Goal: Task Accomplishment & Management: Use online tool/utility

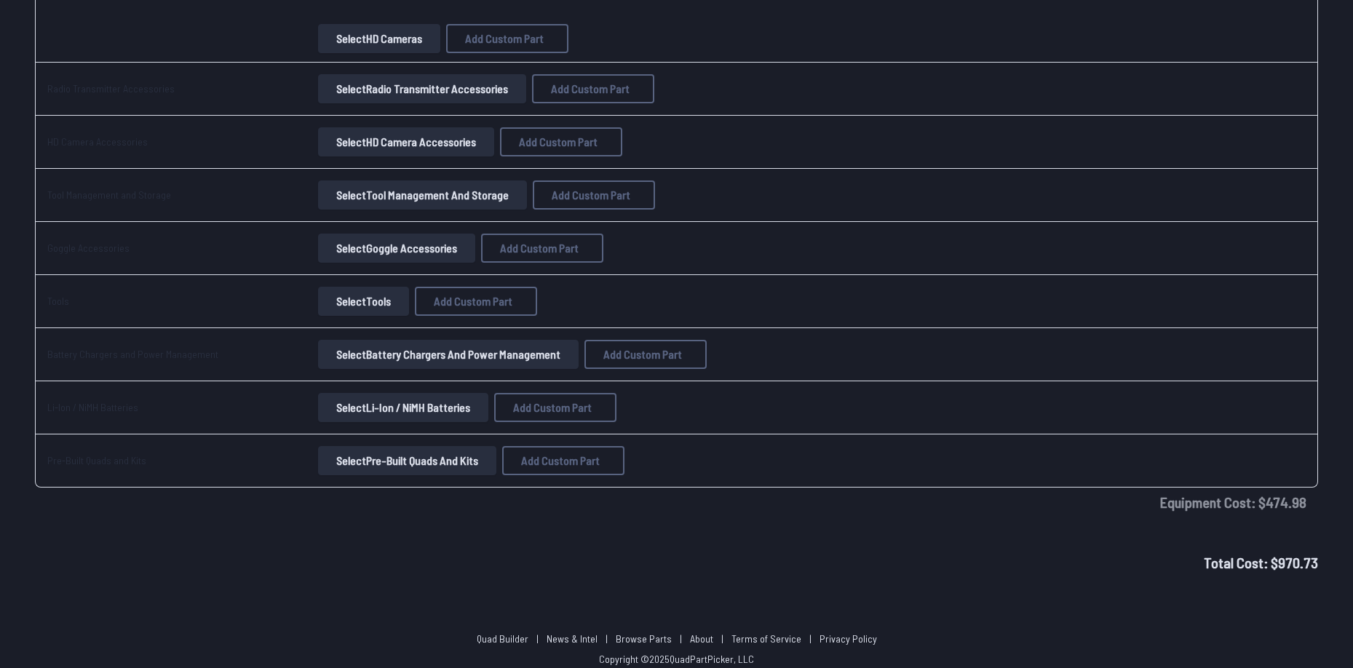
scroll to position [2432, 0]
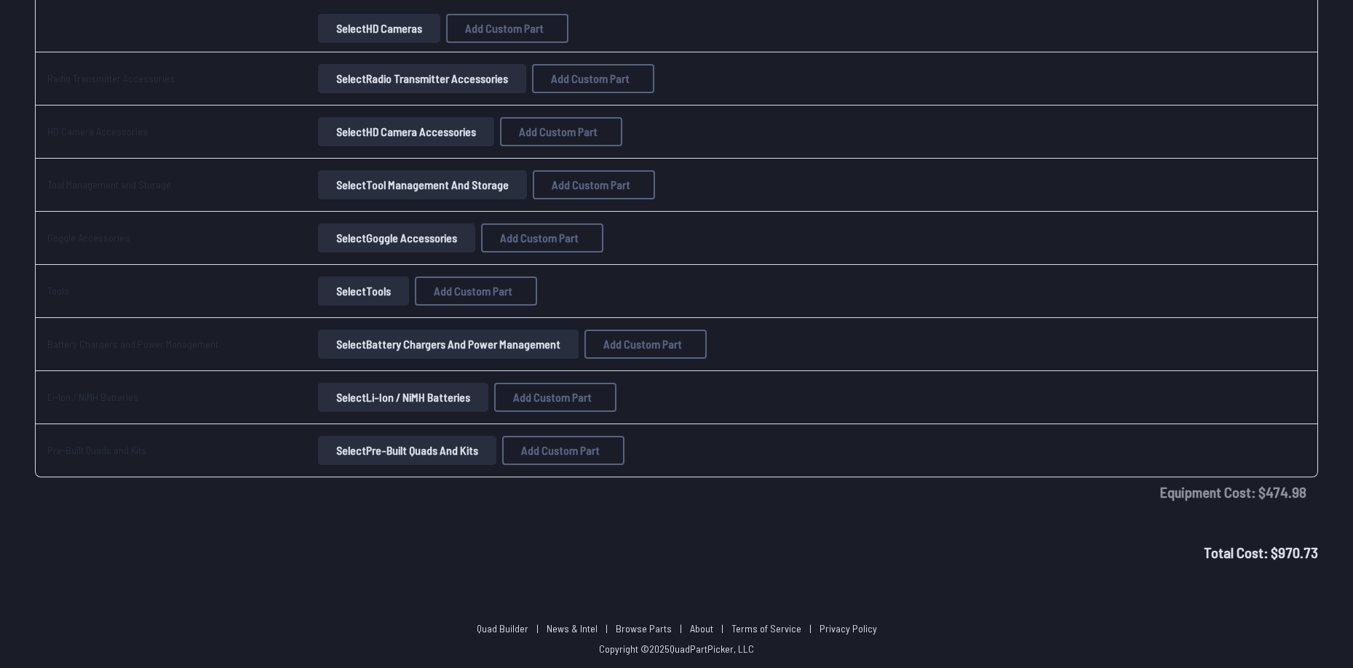
click at [1296, 546] on span "Total Cost: $ 970.73" at bounding box center [1261, 552] width 114 height 17
drag, startPoint x: 1296, startPoint y: 546, endPoint x: 1281, endPoint y: 564, distance: 23.3
click at [1292, 555] on span "Total Cost: $ 970.73" at bounding box center [1261, 552] width 114 height 17
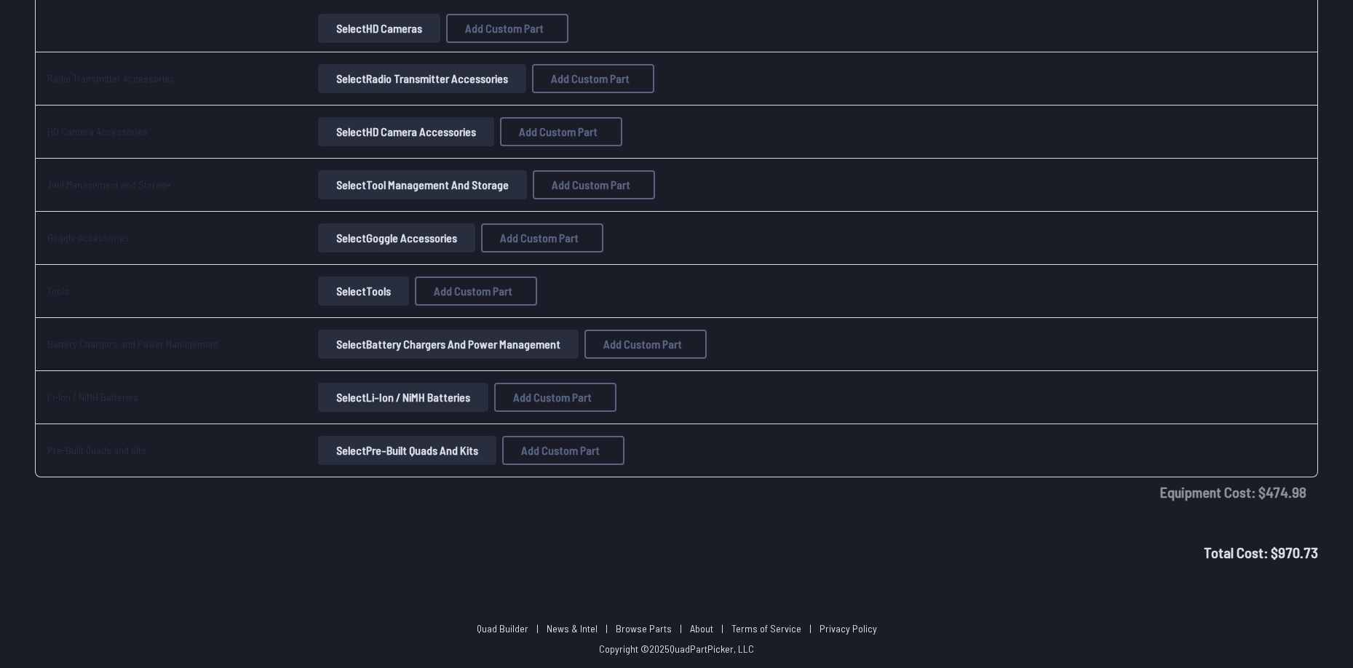
click at [356, 344] on button "Select Battery Chargers and Power Management" at bounding box center [448, 344] width 261 height 29
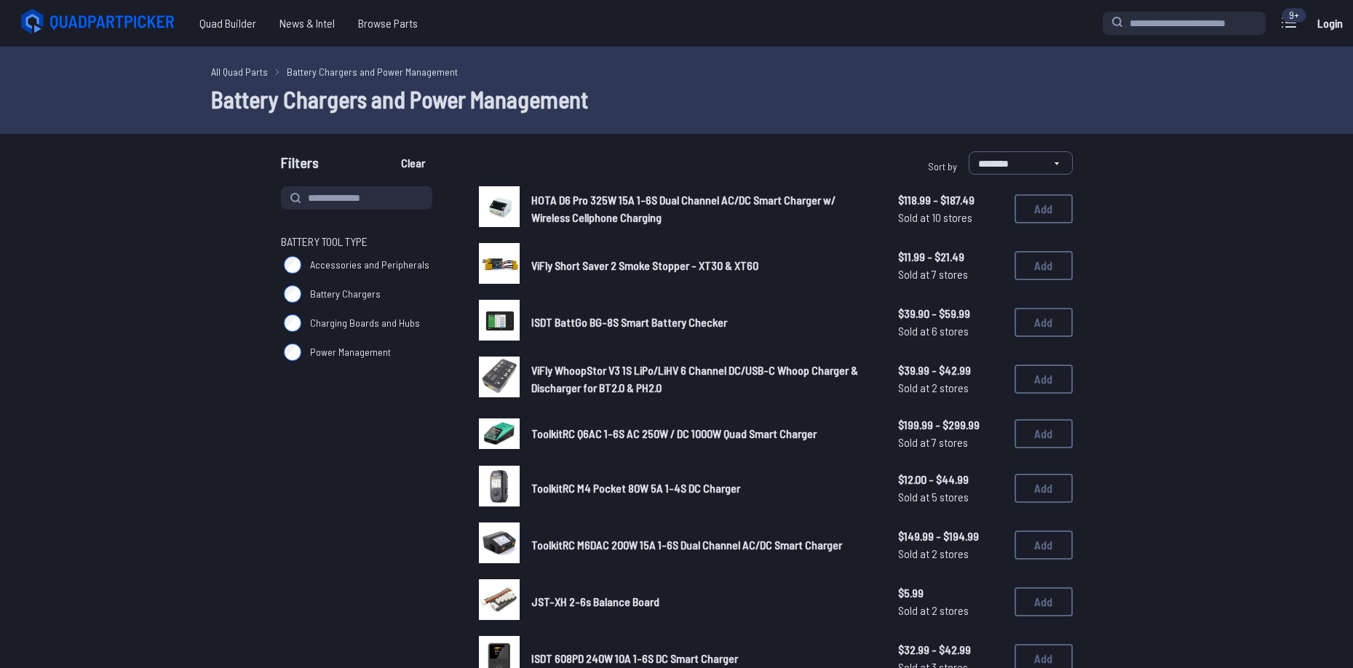
click at [341, 290] on span "Battery Chargers" at bounding box center [345, 294] width 71 height 15
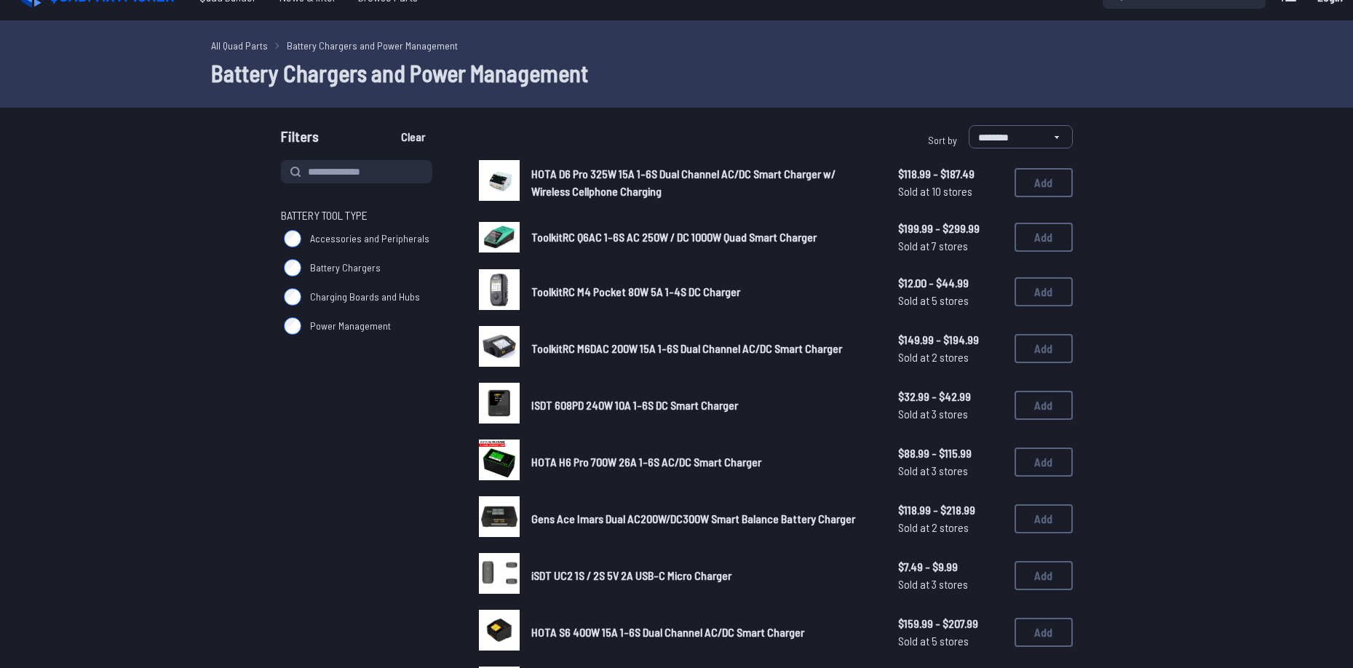
scroll to position [73, 0]
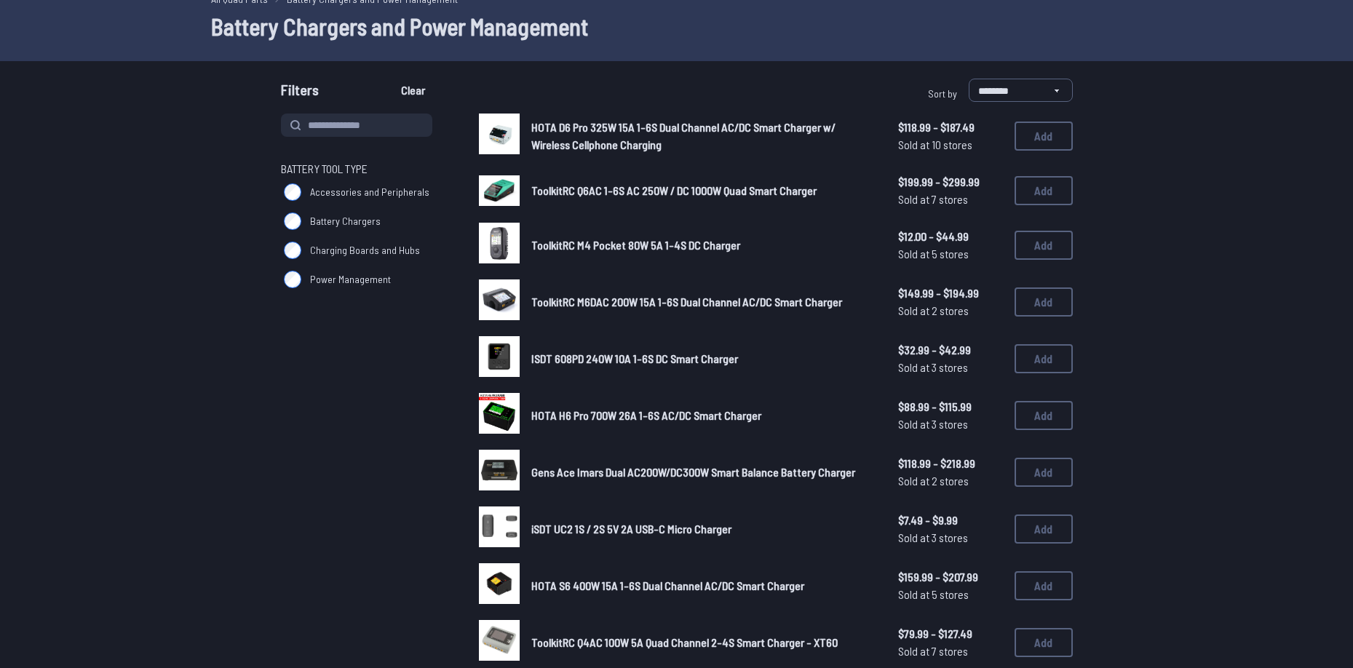
click at [616, 359] on span "ISDT 608PD 240W 10A 1-6S DC Smart Charger" at bounding box center [634, 359] width 207 height 14
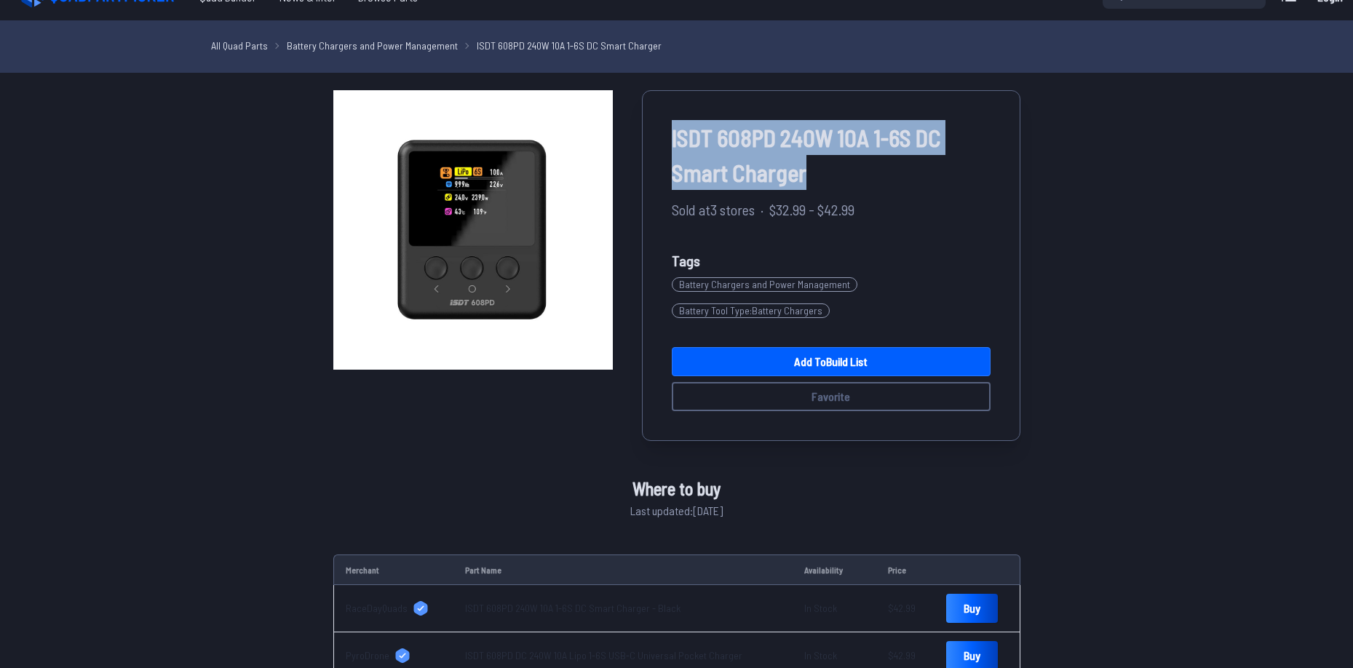
drag, startPoint x: 657, startPoint y: 127, endPoint x: 833, endPoint y: 182, distance: 183.9
click at [833, 182] on div "ISDT 608PD 240W 10A 1-6S DC Smart Charger Sold at 3 stores · $32.99 - $42.99 Ta…" at bounding box center [831, 265] width 379 height 351
copy span "ISDT 608PD 240W 10A 1-6S DC Smart Charger"
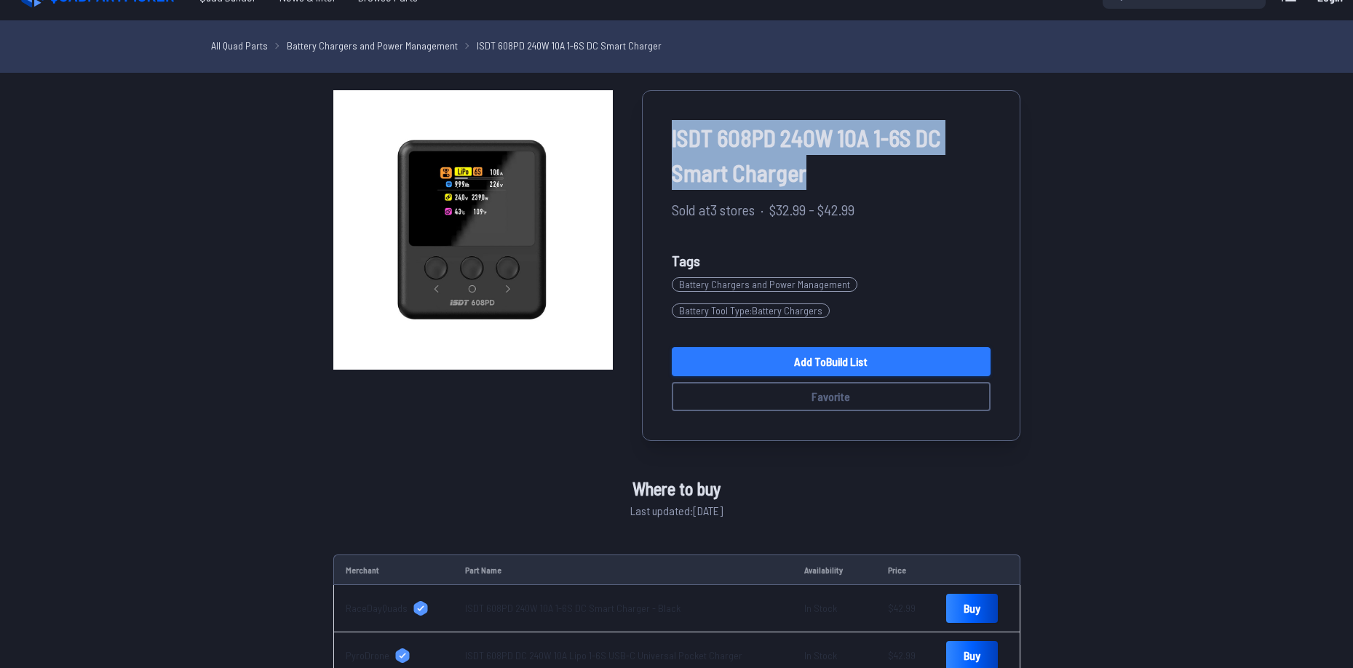
click at [779, 355] on link "Add to Build List" at bounding box center [831, 361] width 319 height 29
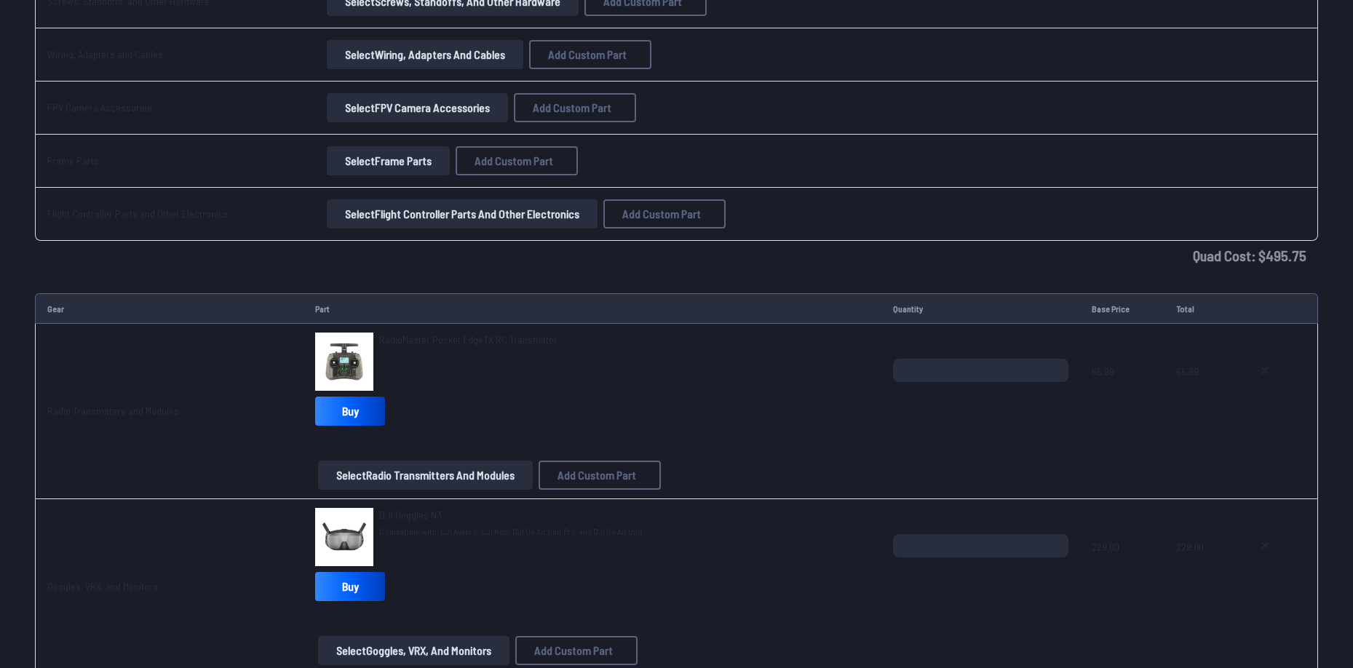
scroll to position [1608, 0]
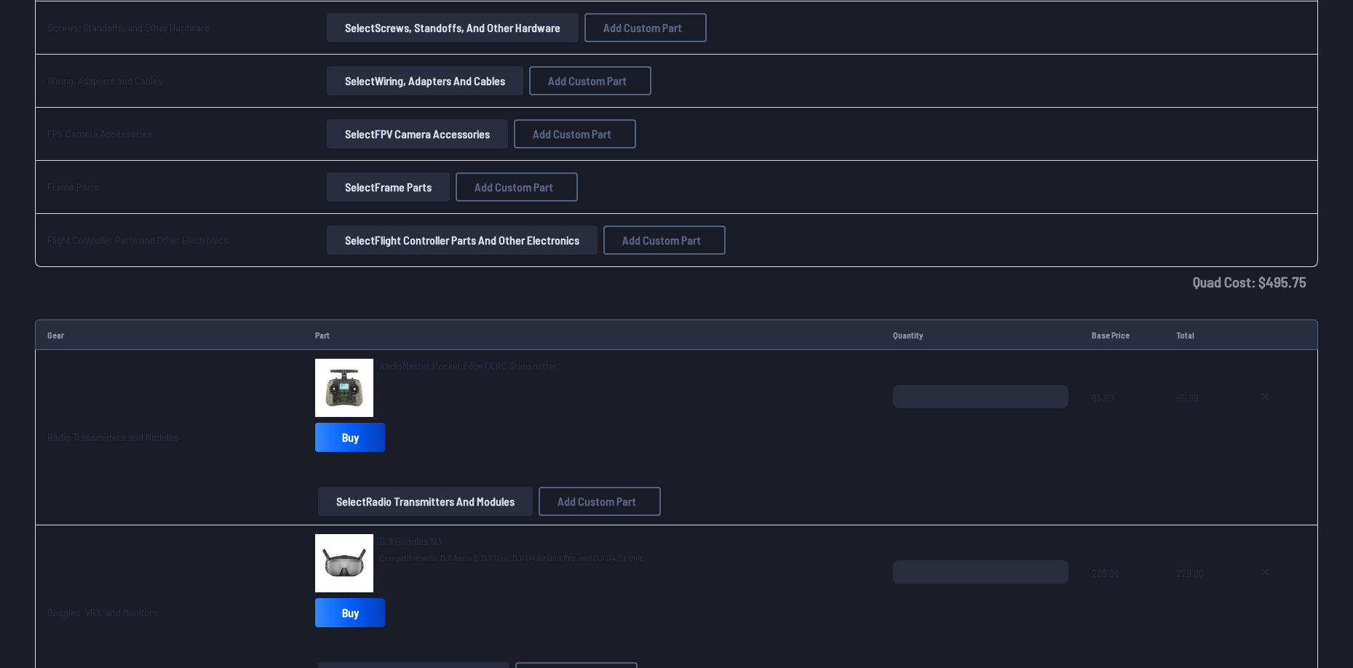
click at [1270, 282] on td "Quad Cost: $ 495.75" at bounding box center [676, 281] width 1283 height 29
click at [901, 280] on td "Quad Cost: $ 495.75" at bounding box center [676, 281] width 1283 height 29
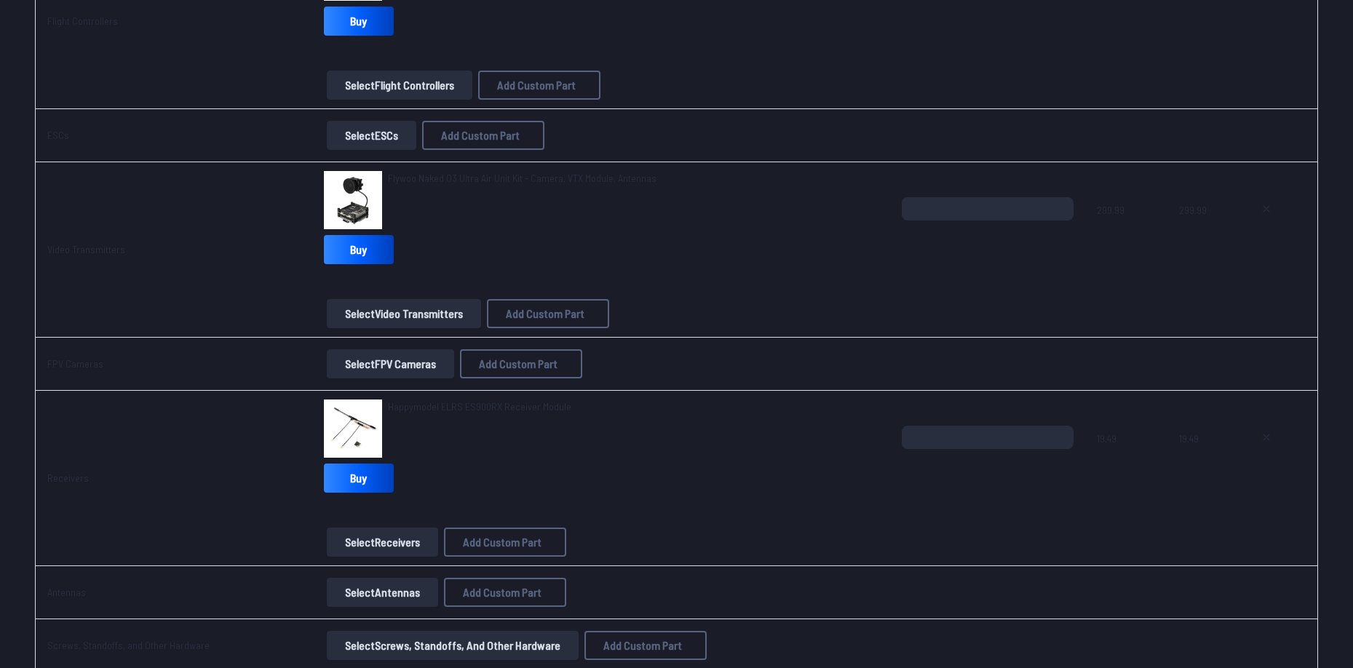
scroll to position [1026, 0]
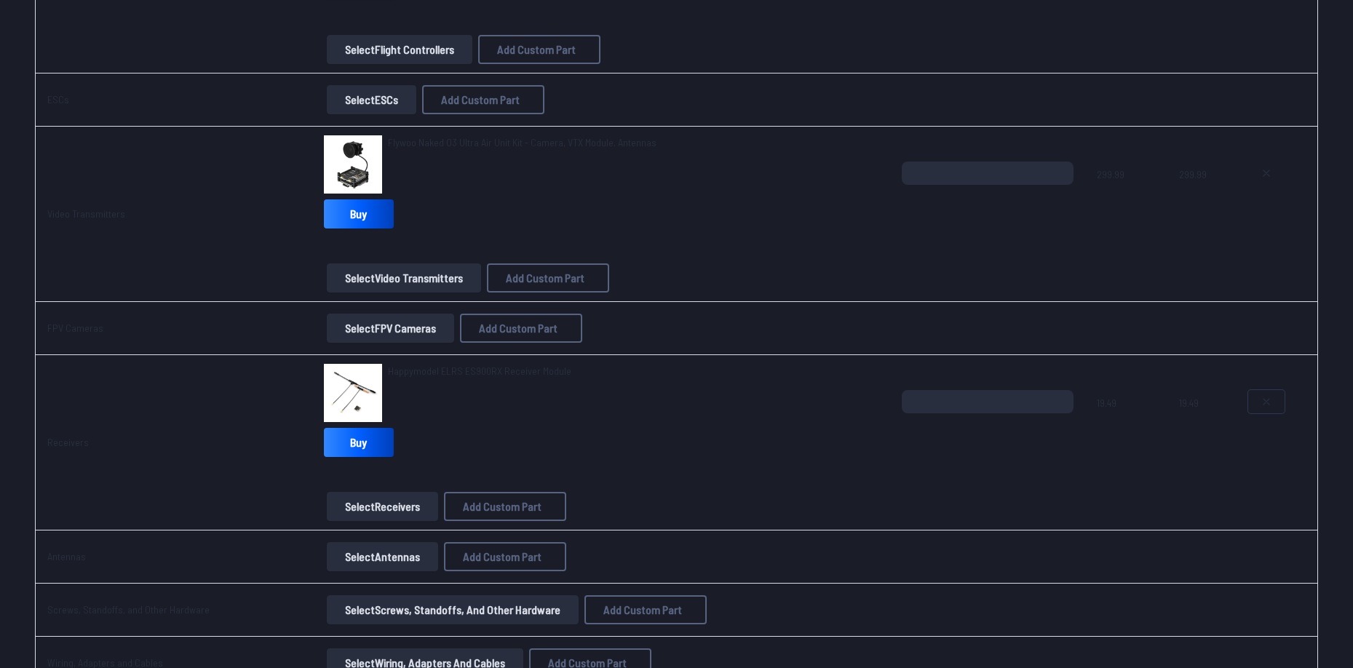
click at [1256, 400] on button at bounding box center [1266, 401] width 36 height 23
type textarea "**********"
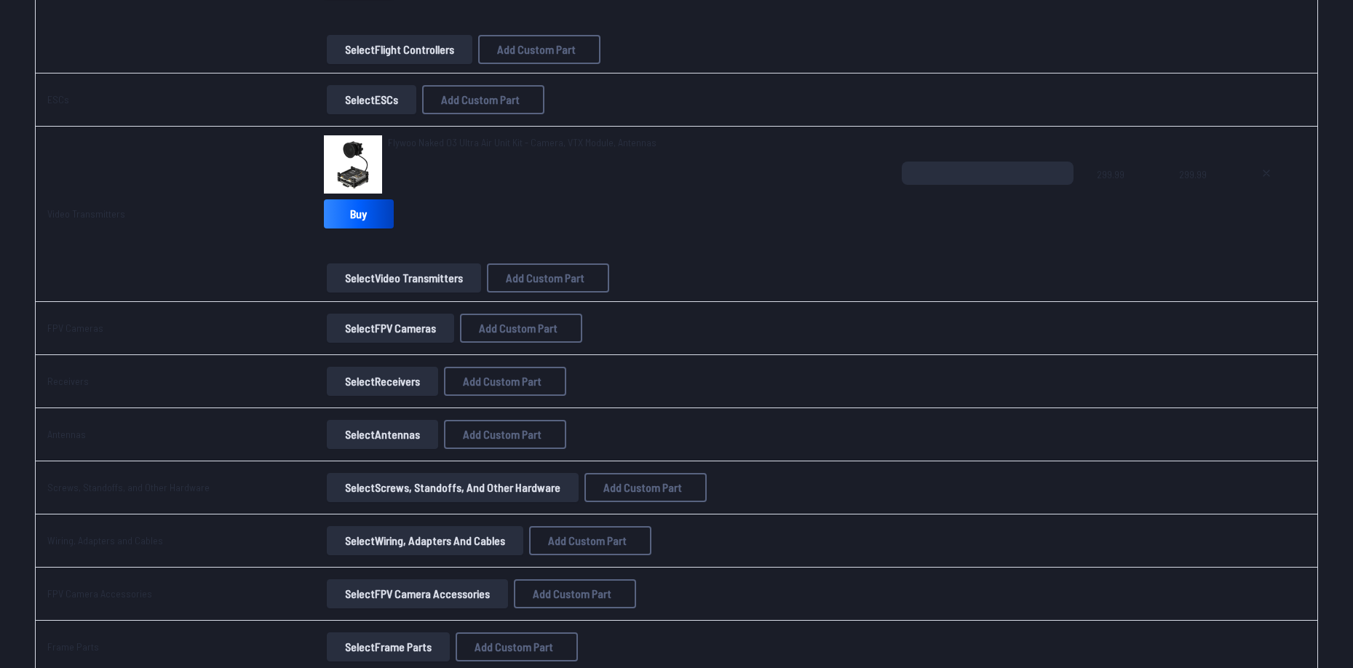
click at [398, 380] on button "Select Receivers" at bounding box center [382, 381] width 111 height 29
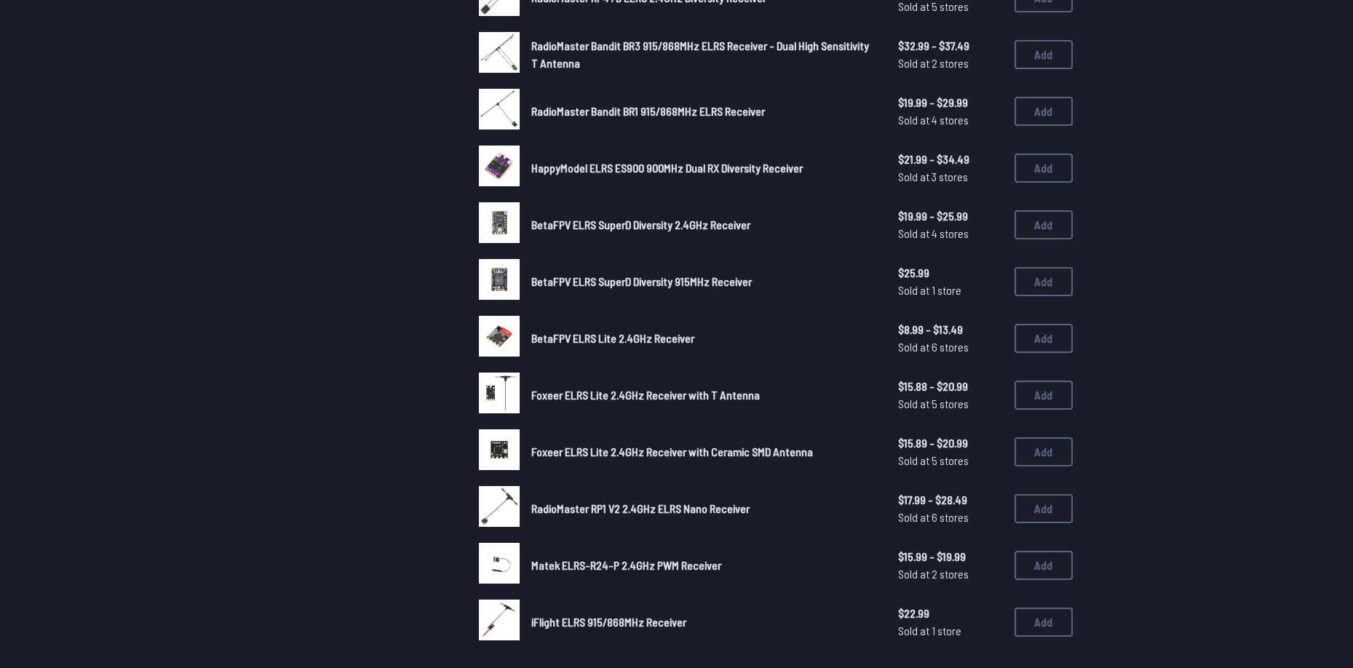
scroll to position [801, 0]
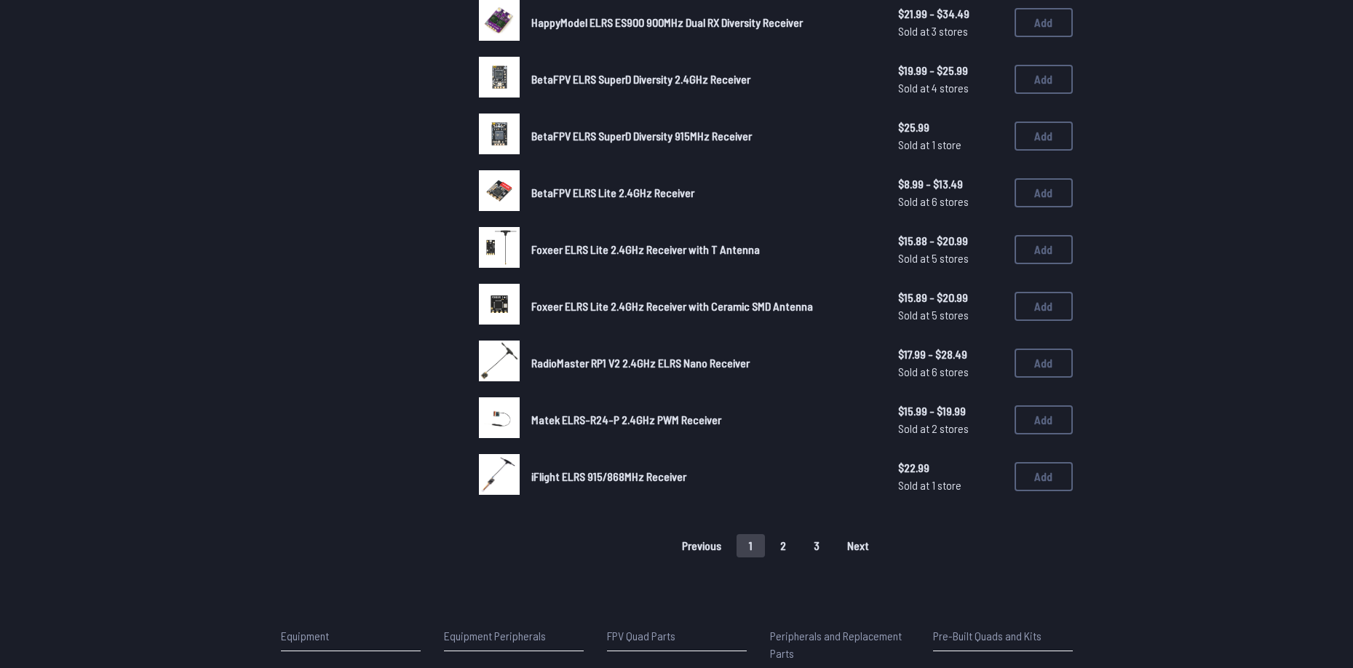
click at [793, 555] on button "2" at bounding box center [783, 545] width 31 height 23
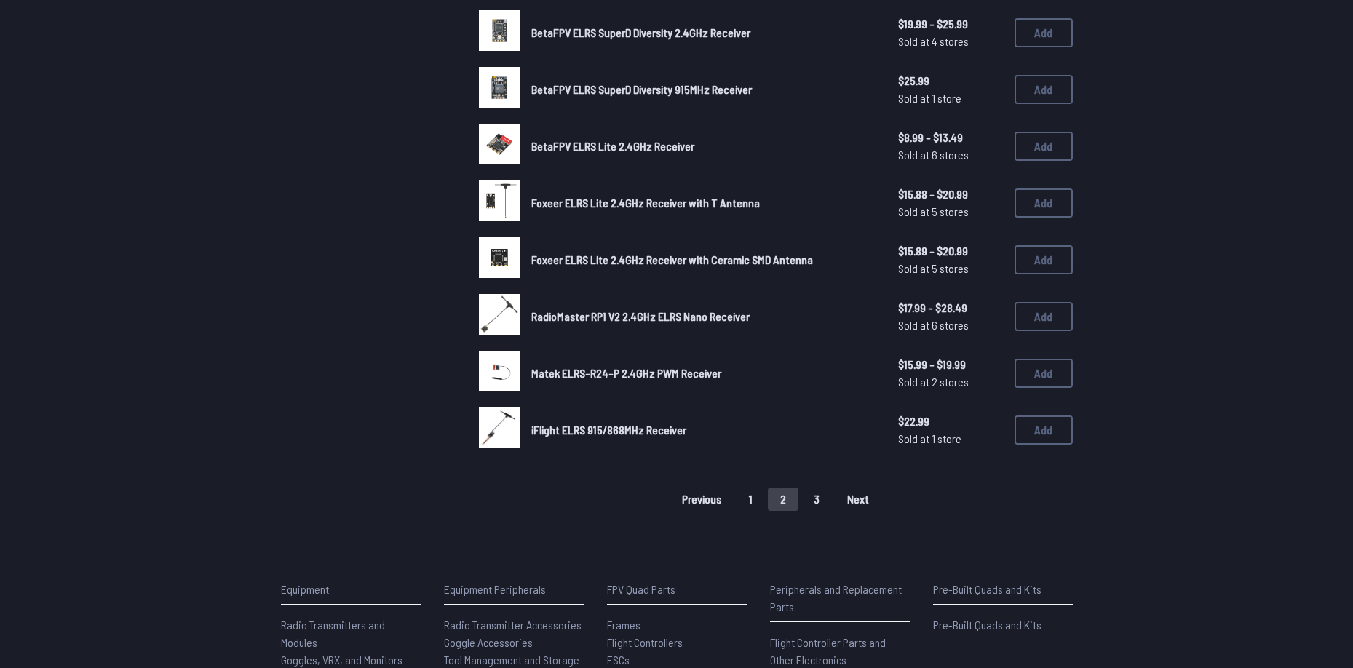
scroll to position [873, 0]
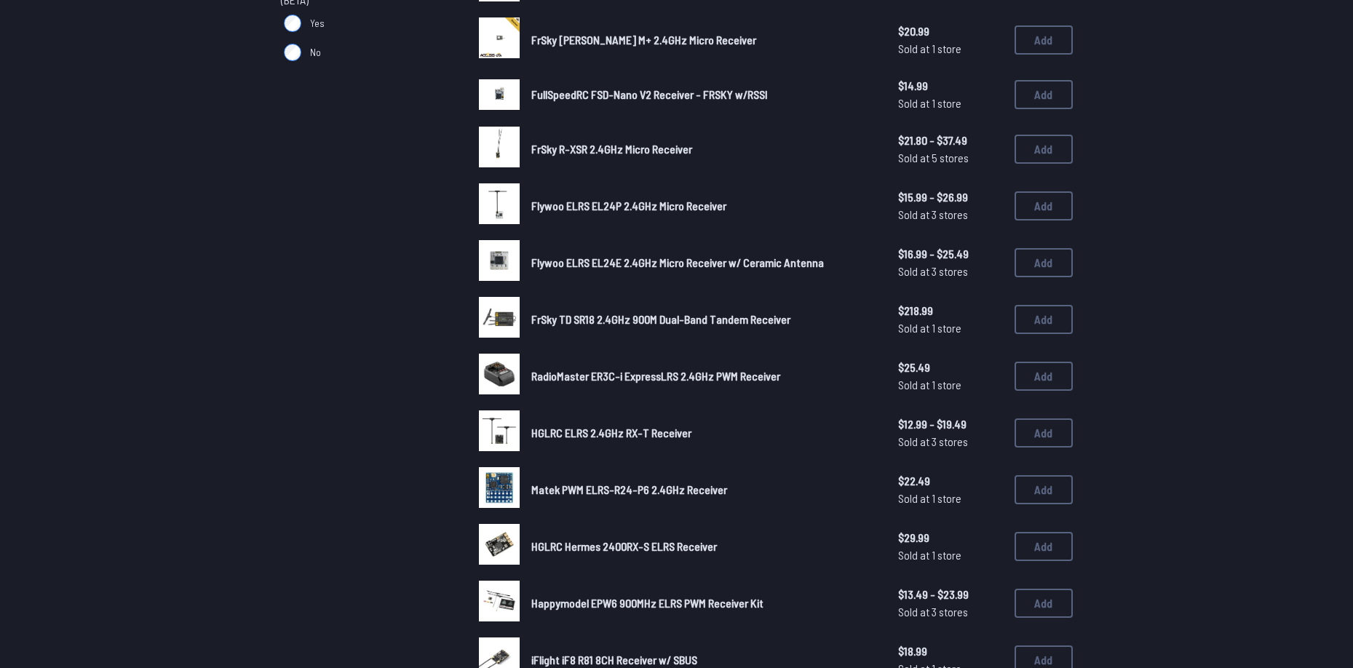
scroll to position [1019, 0]
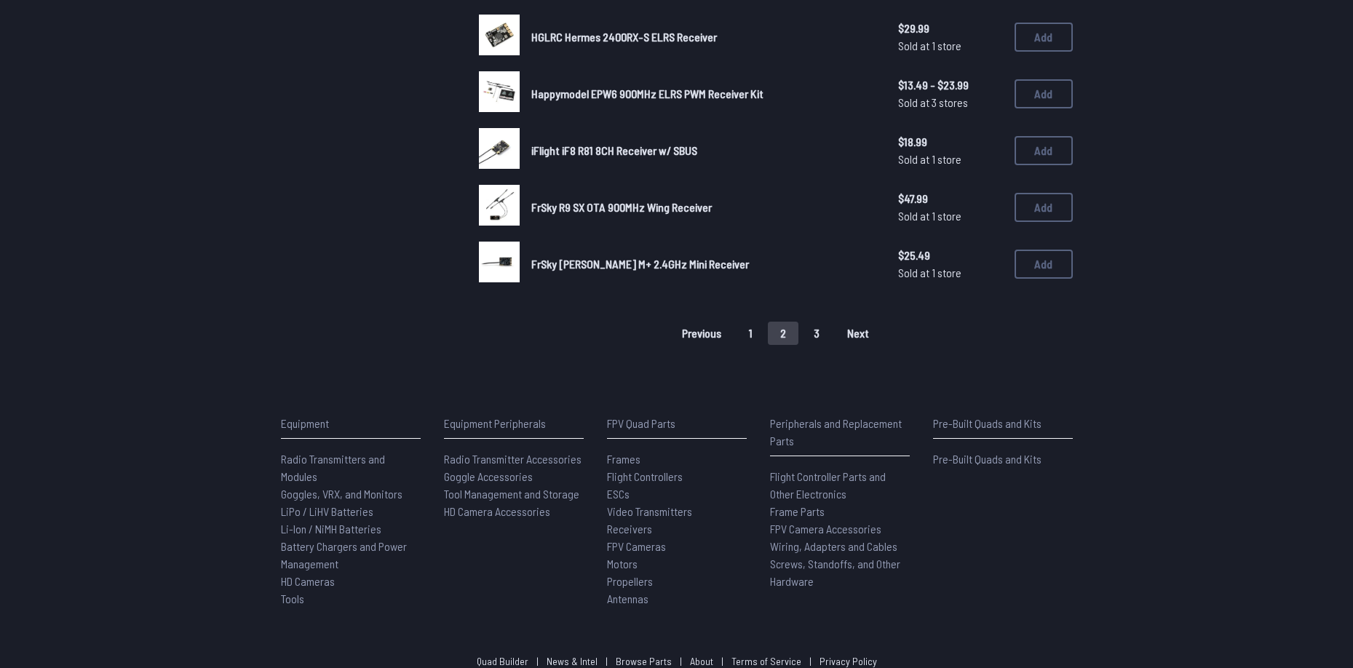
click at [756, 330] on button "1" at bounding box center [751, 333] width 28 height 23
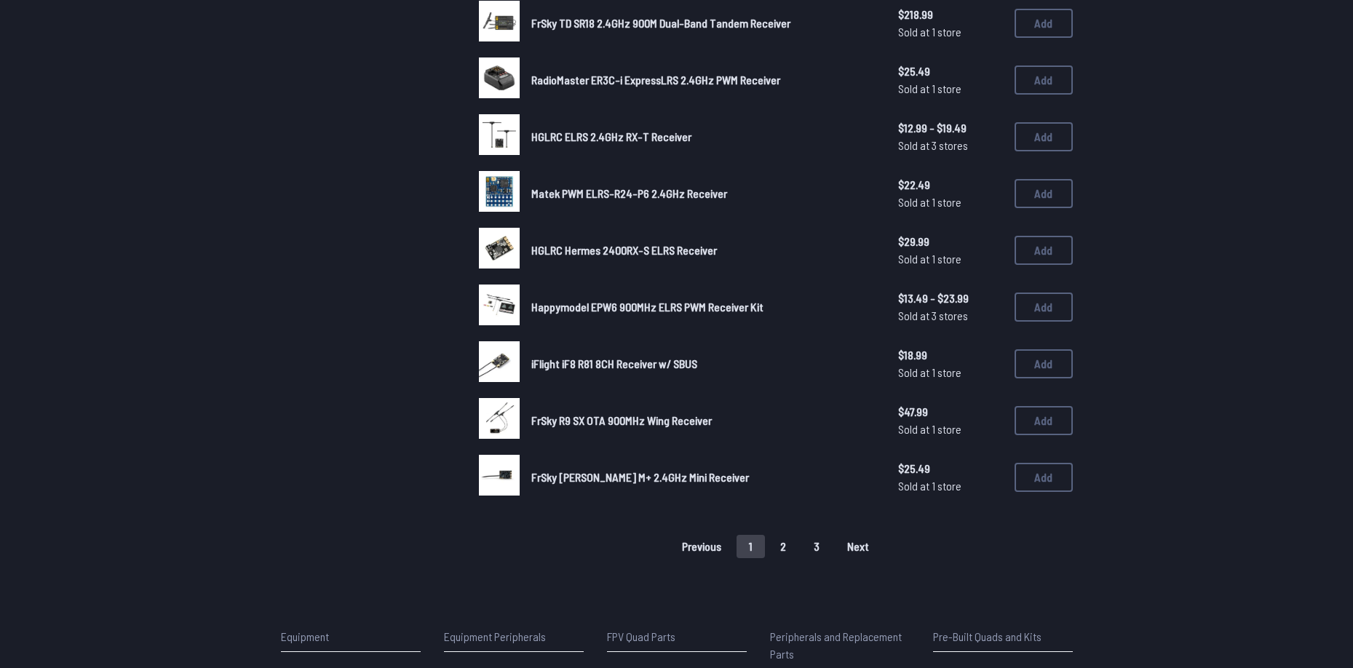
scroll to position [728, 0]
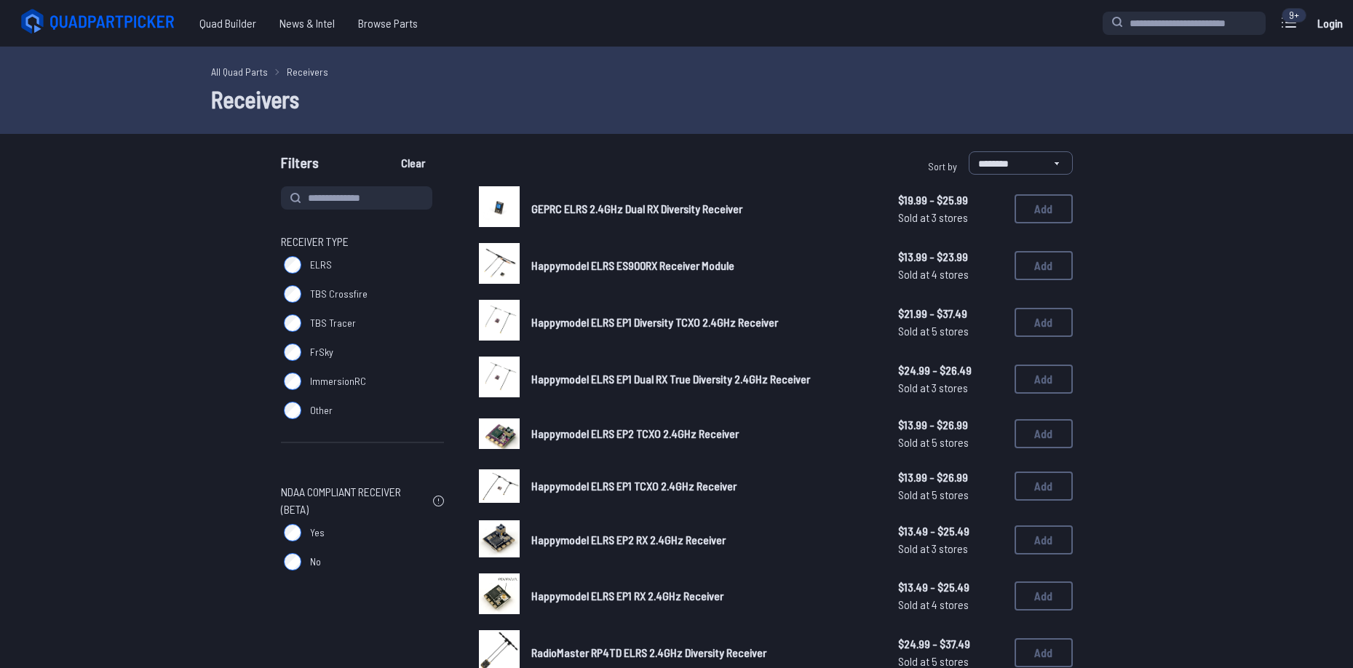
click at [547, 215] on link "GEPRC ELRS 2.4GHz Dual RX Diversity Receiver" at bounding box center [703, 208] width 344 height 17
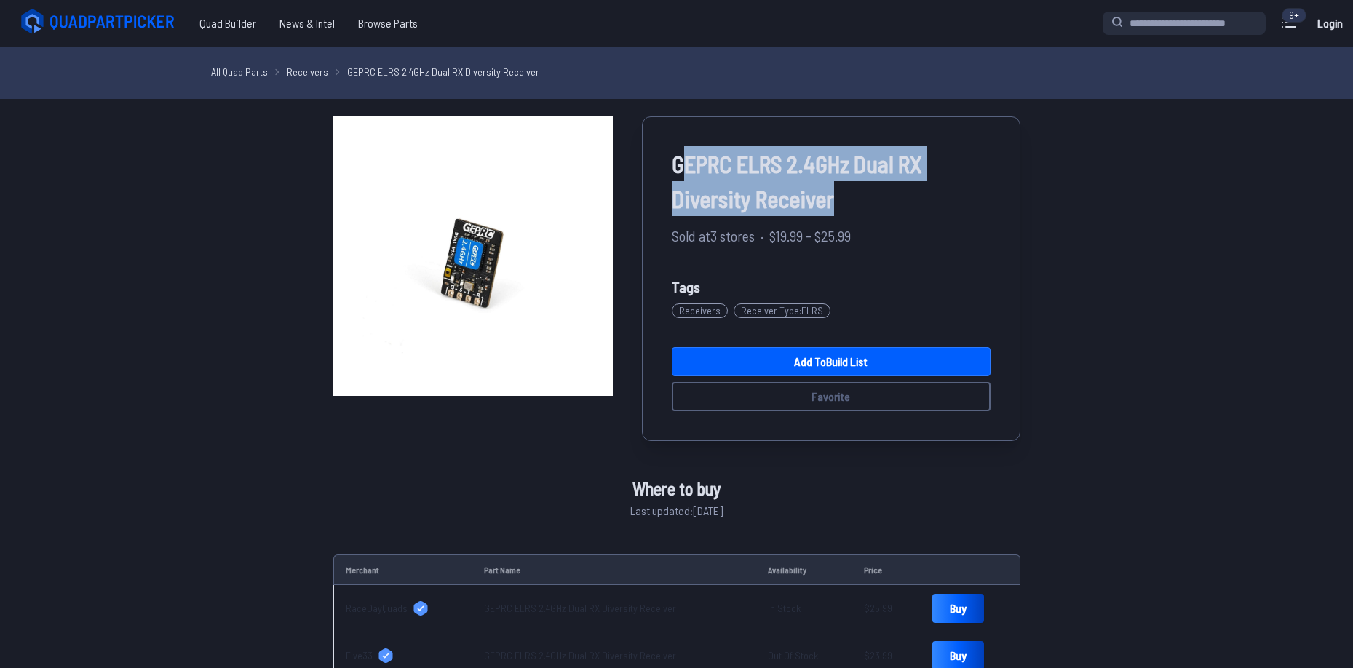
drag, startPoint x: 678, startPoint y: 166, endPoint x: 856, endPoint y: 206, distance: 182.1
click at [856, 206] on span "GEPRC ELRS 2.4GHz Dual RX Diversity Receiver" at bounding box center [831, 181] width 319 height 70
click at [772, 204] on span "GEPRC ELRS 2.4GHz Dual RX Diversity Receiver" at bounding box center [831, 181] width 319 height 70
click at [772, 202] on span "GEPRC ELRS 2.4GHz Dual RX Diversity Receiver" at bounding box center [831, 181] width 319 height 70
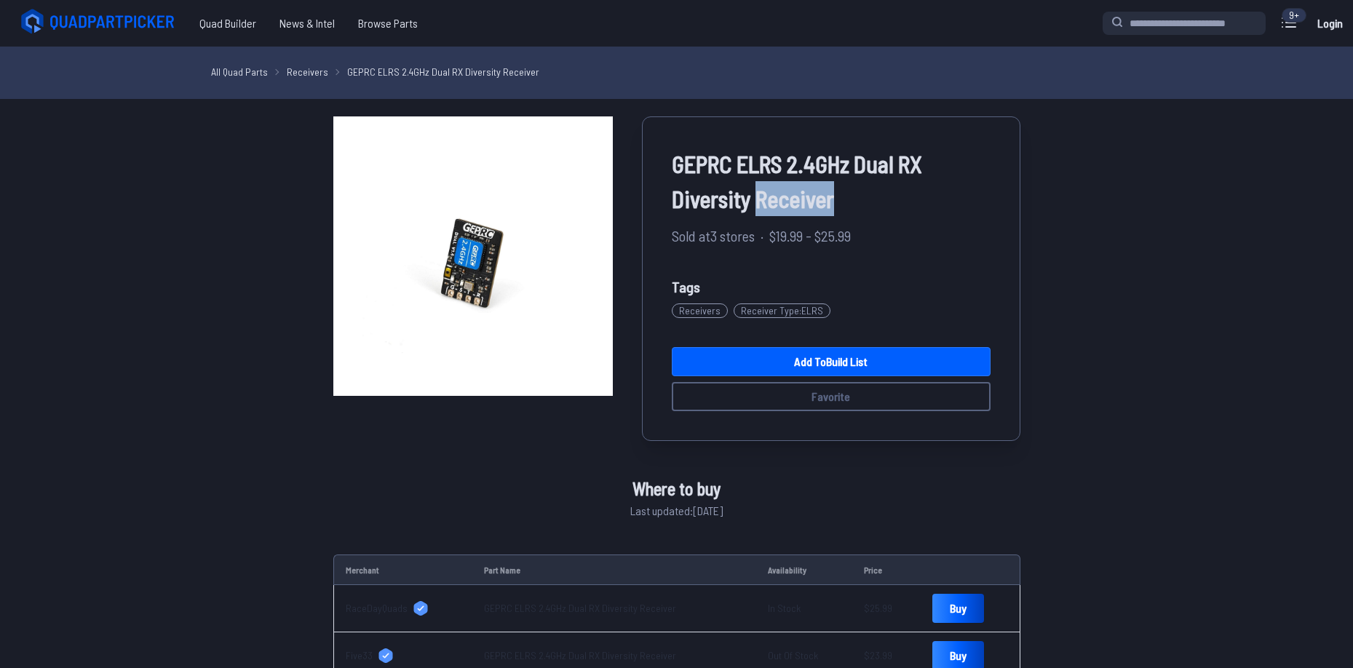
click at [772, 202] on span "GEPRC ELRS 2.4GHz Dual RX Diversity Receiver" at bounding box center [831, 181] width 319 height 70
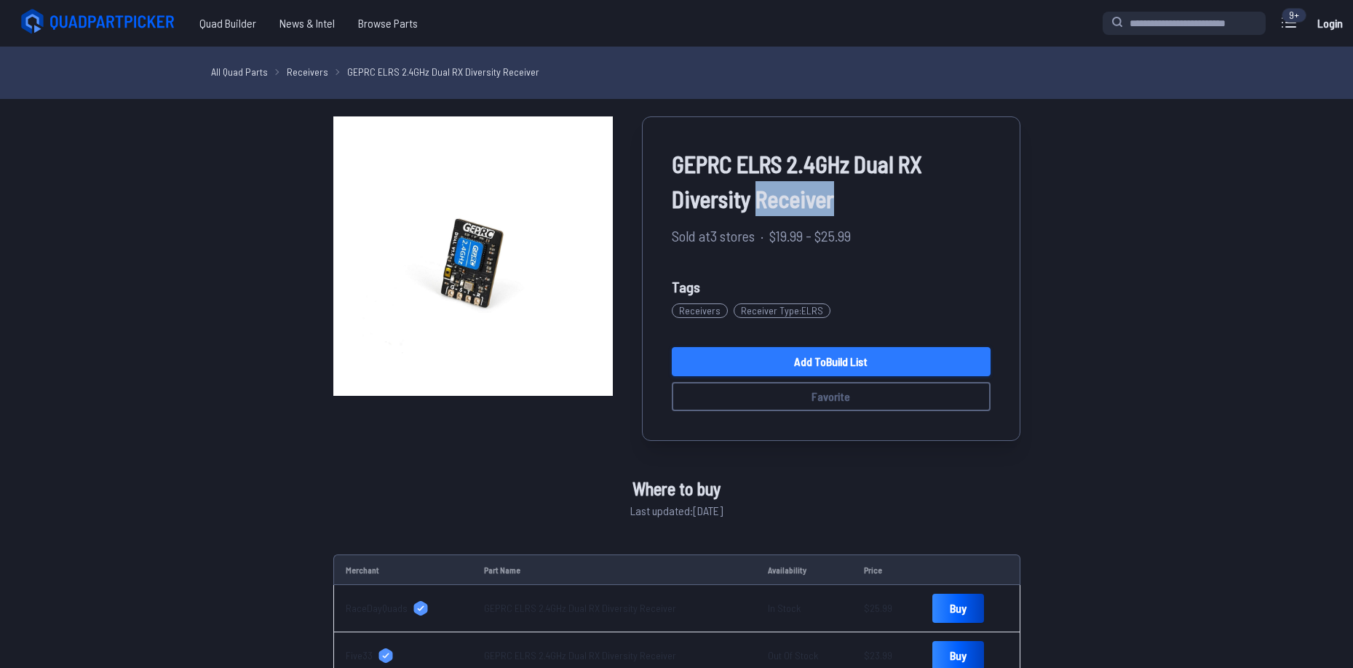
click at [822, 369] on link "Add to Build List" at bounding box center [831, 361] width 319 height 29
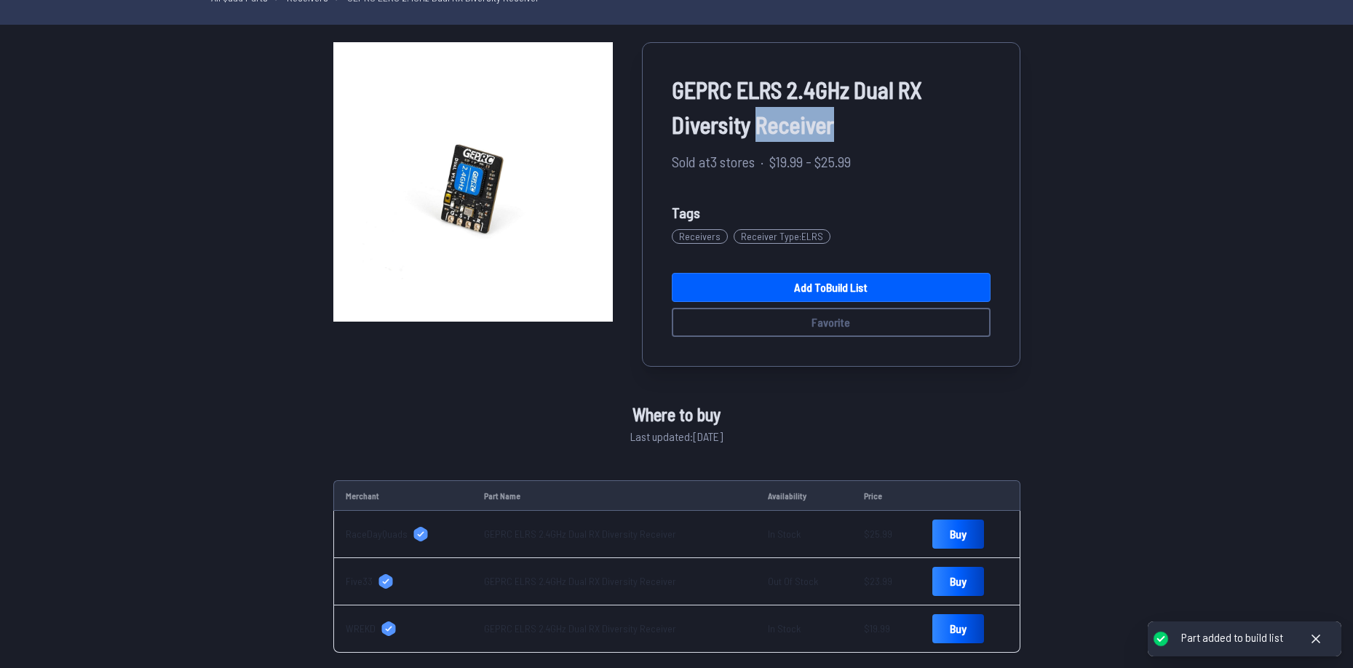
scroll to position [146, 0]
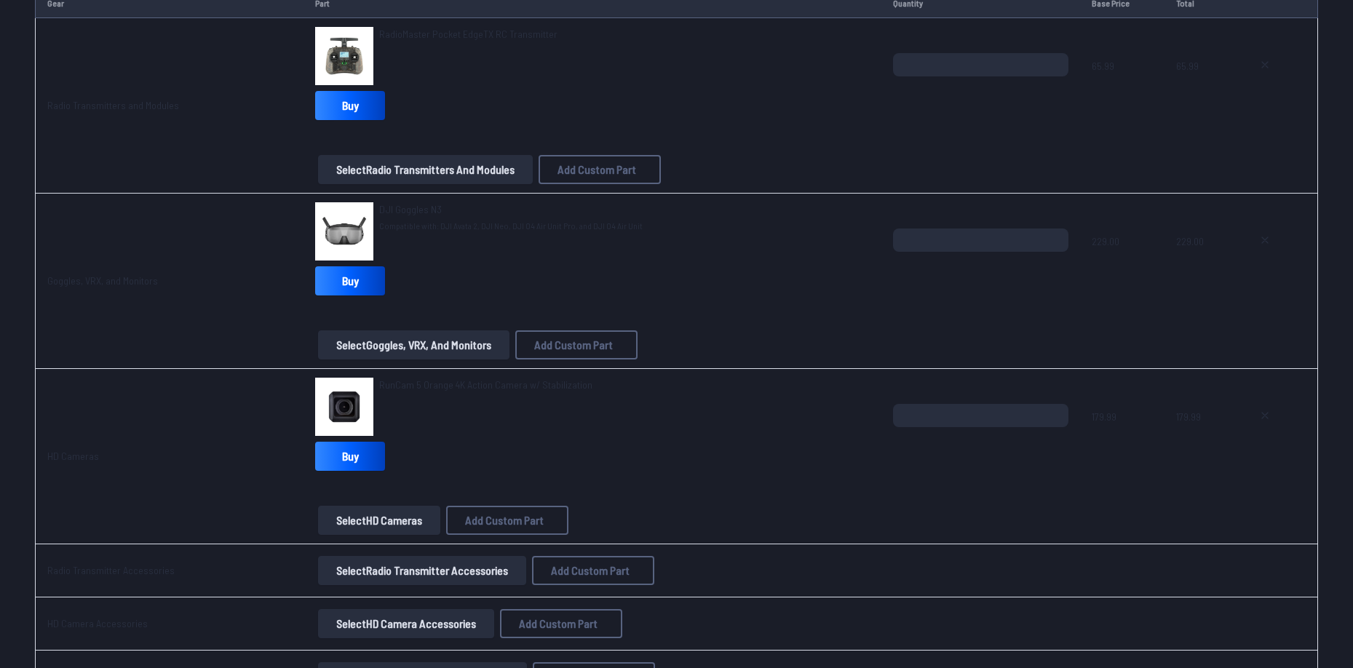
scroll to position [1972, 0]
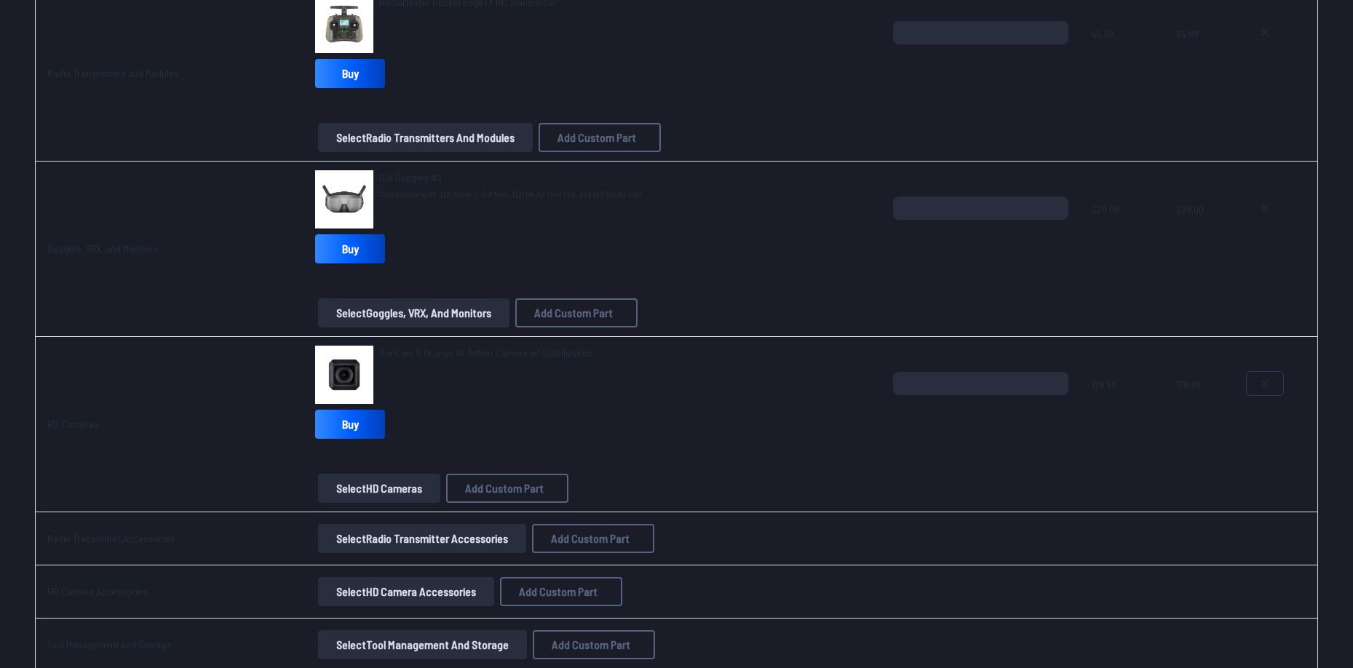
click at [1264, 385] on icon at bounding box center [1265, 384] width 12 height 12
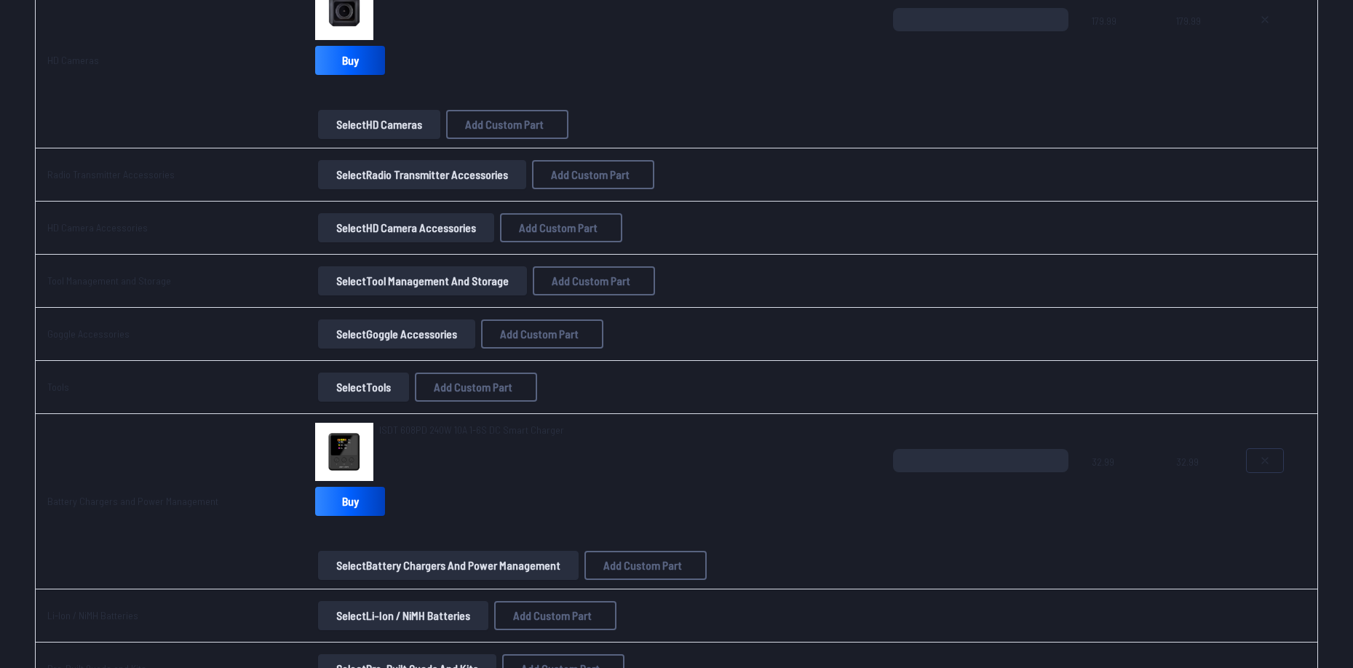
click at [1274, 467] on div at bounding box center [1276, 501] width 59 height 105
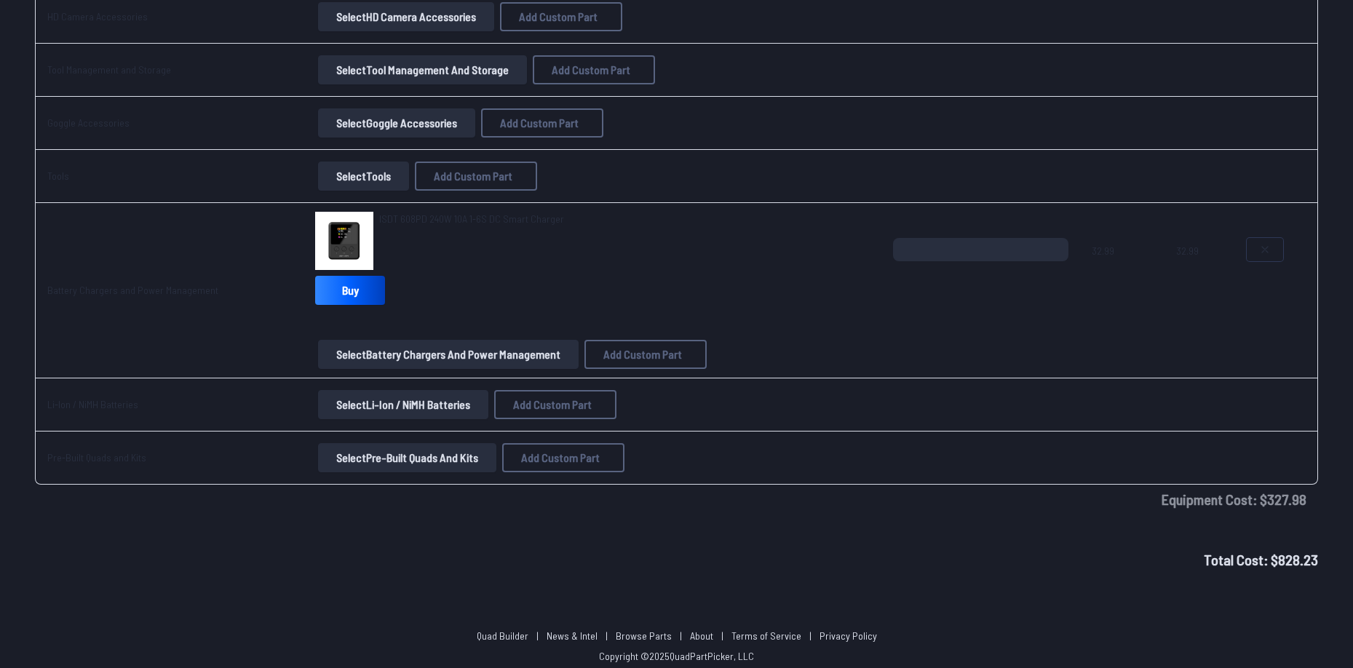
scroll to position [2432, 0]
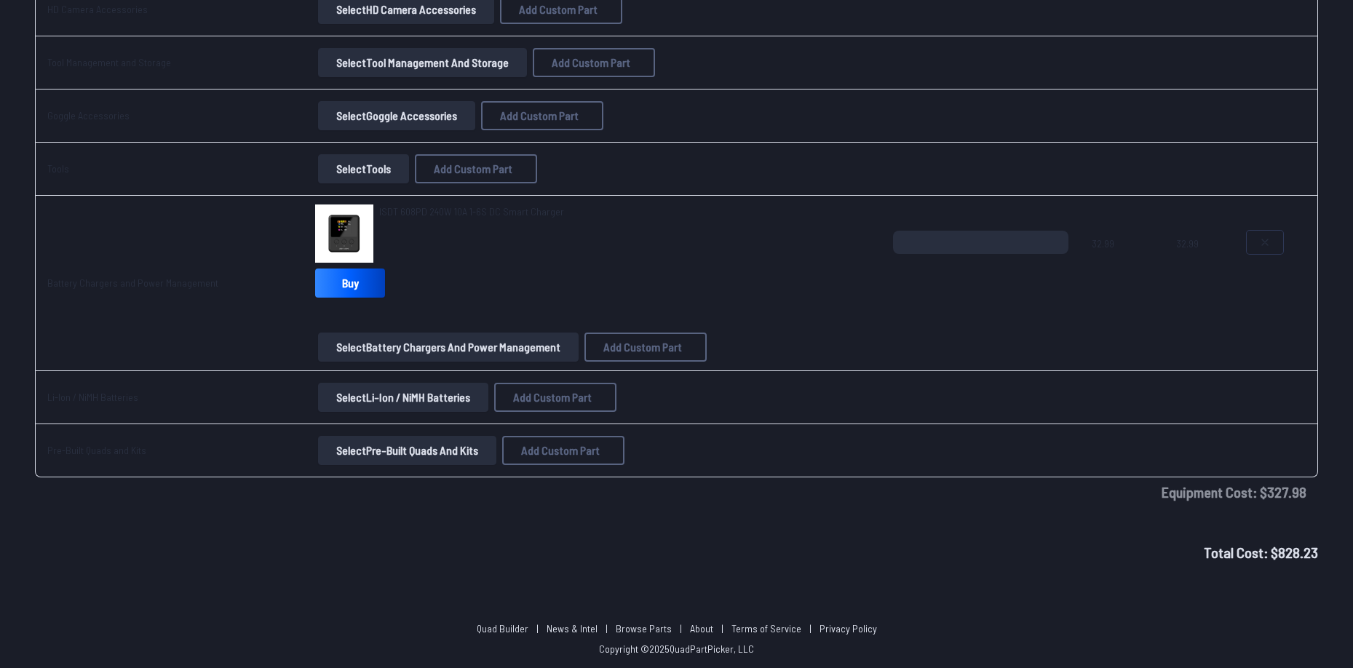
click at [1259, 237] on icon at bounding box center [1265, 243] width 12 height 12
type textarea "**********"
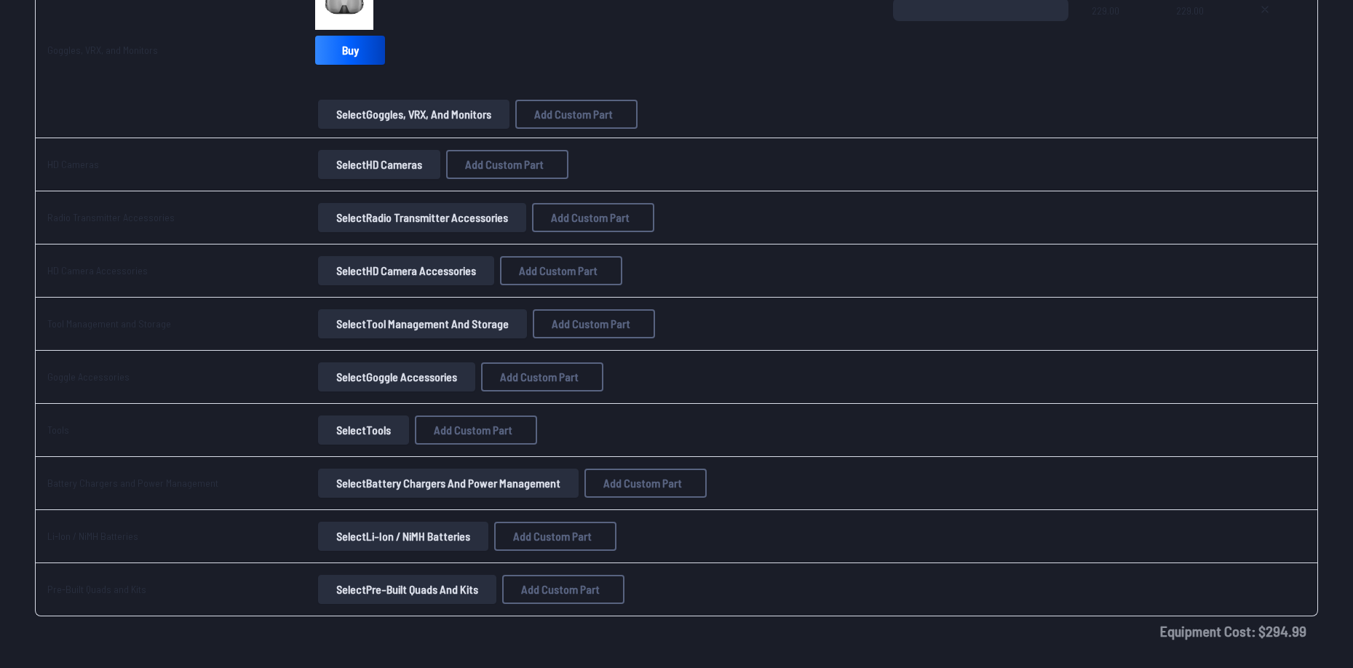
scroll to position [2164, 0]
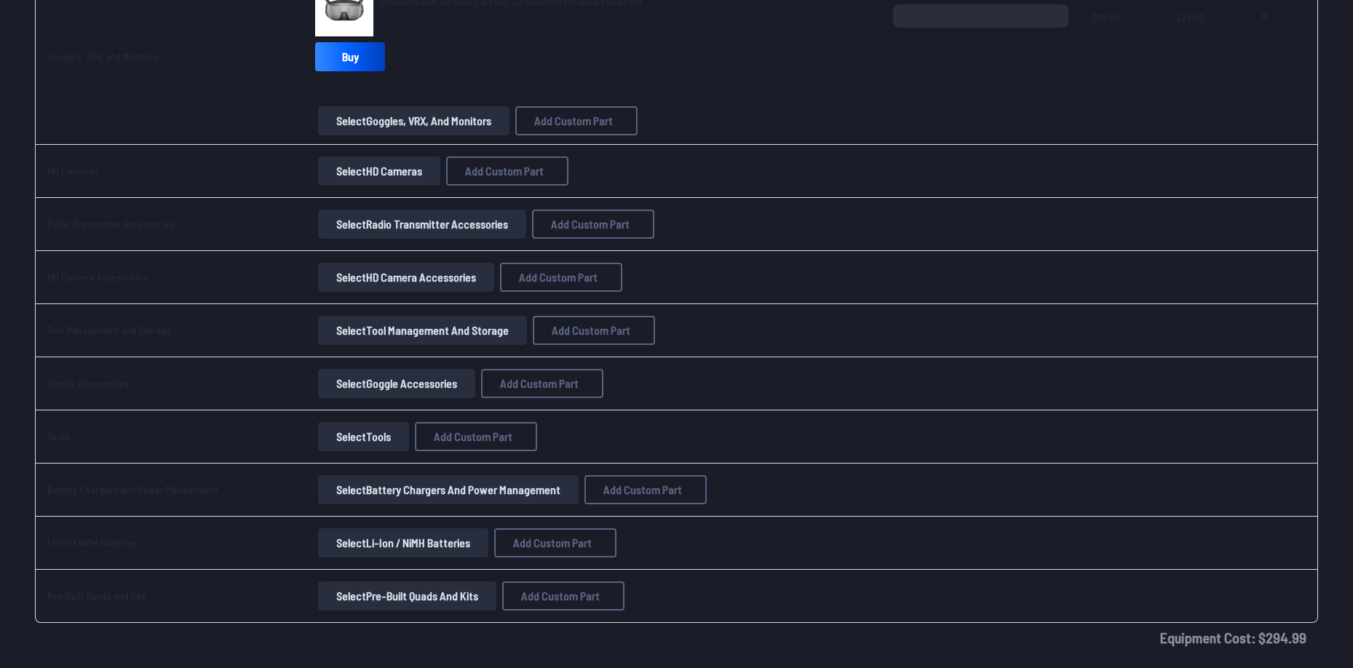
click at [393, 493] on button "Select Battery Chargers and Power Management" at bounding box center [448, 489] width 261 height 29
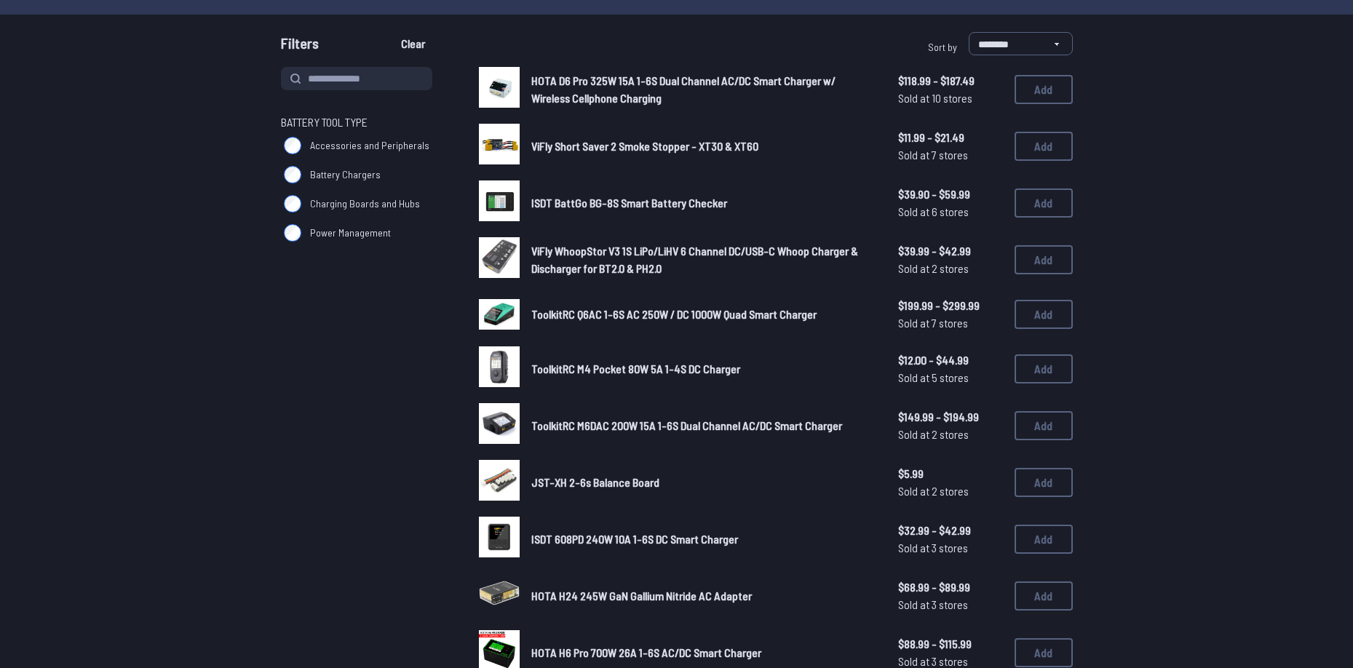
scroll to position [146, 0]
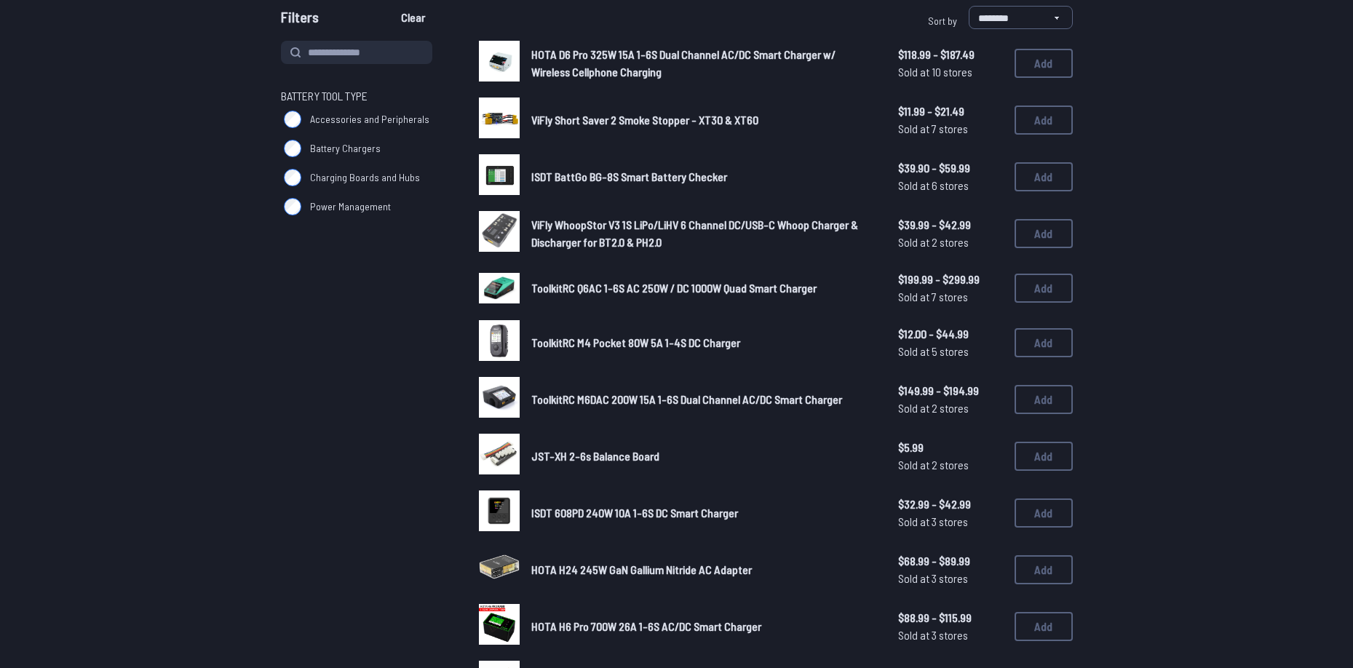
click at [1035, 497] on div "ISDT 608PD 240W 10A 1-6S DC Smart Charger $32.99 - $42.99 Sold at 3 stores $32.…" at bounding box center [776, 513] width 594 height 45
click at [1021, 510] on button "Add" at bounding box center [1044, 513] width 58 height 29
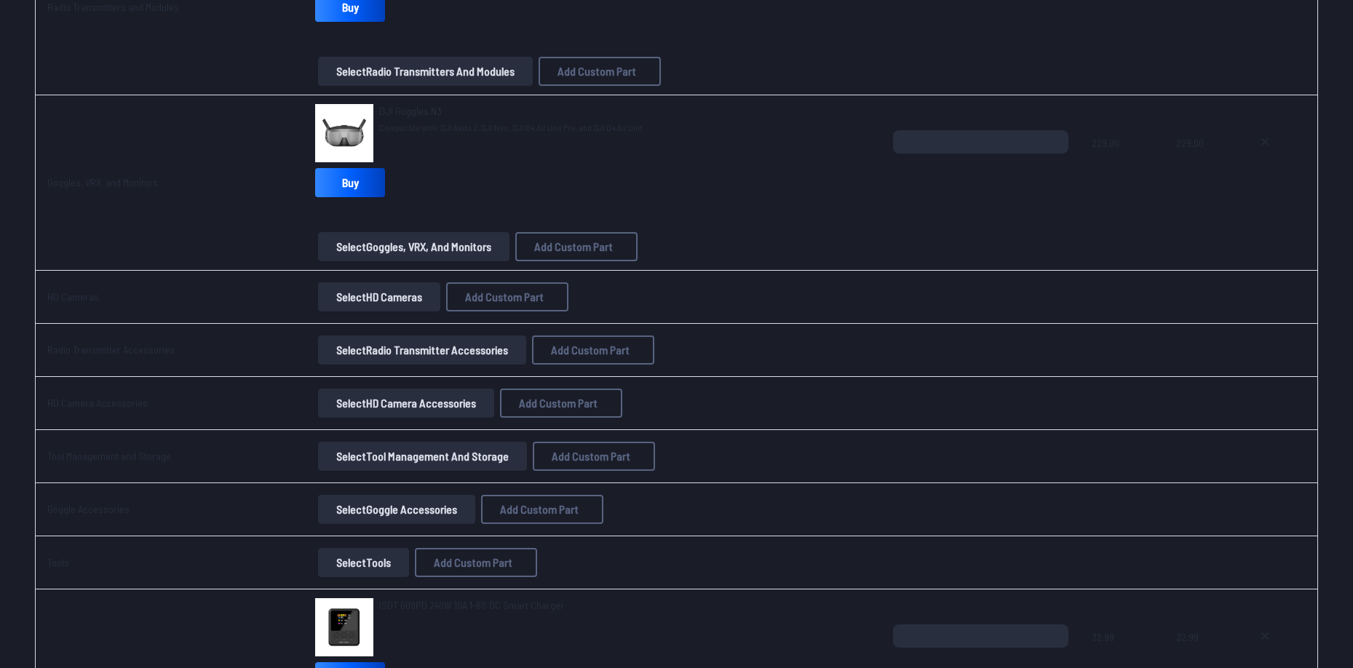
scroll to position [2432, 0]
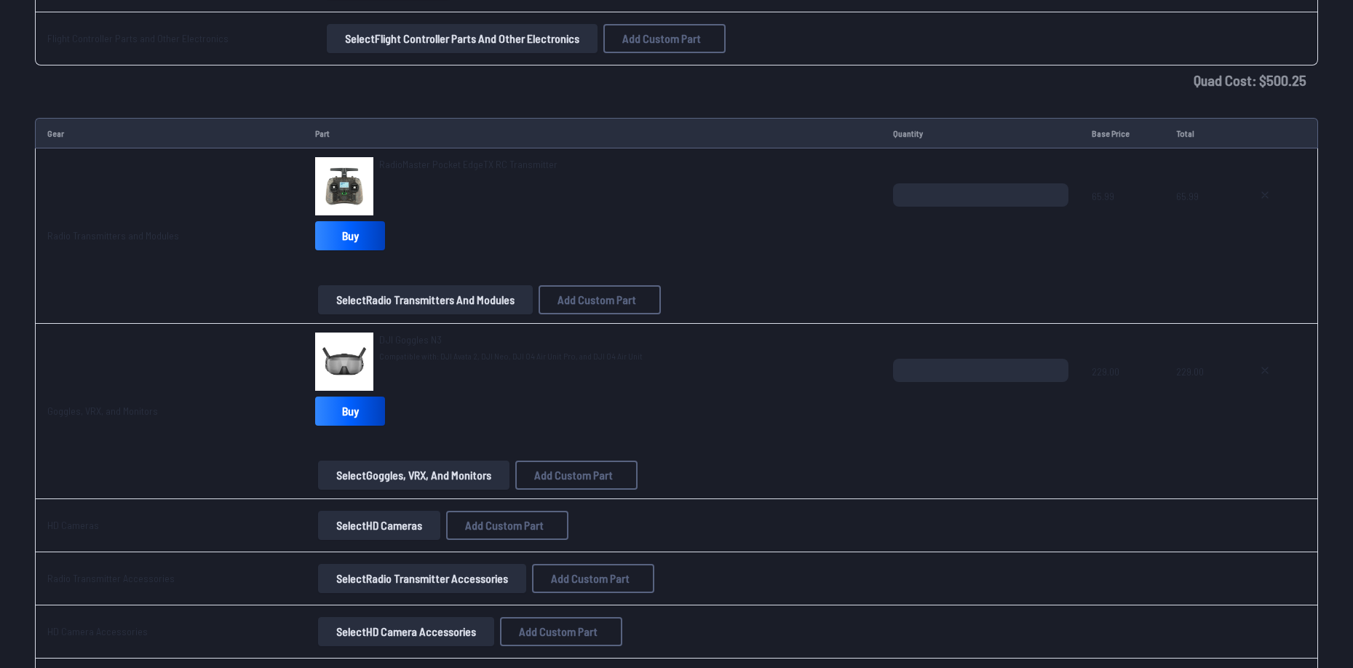
drag, startPoint x: 920, startPoint y: 595, endPoint x: 913, endPoint y: 371, distance: 224.3
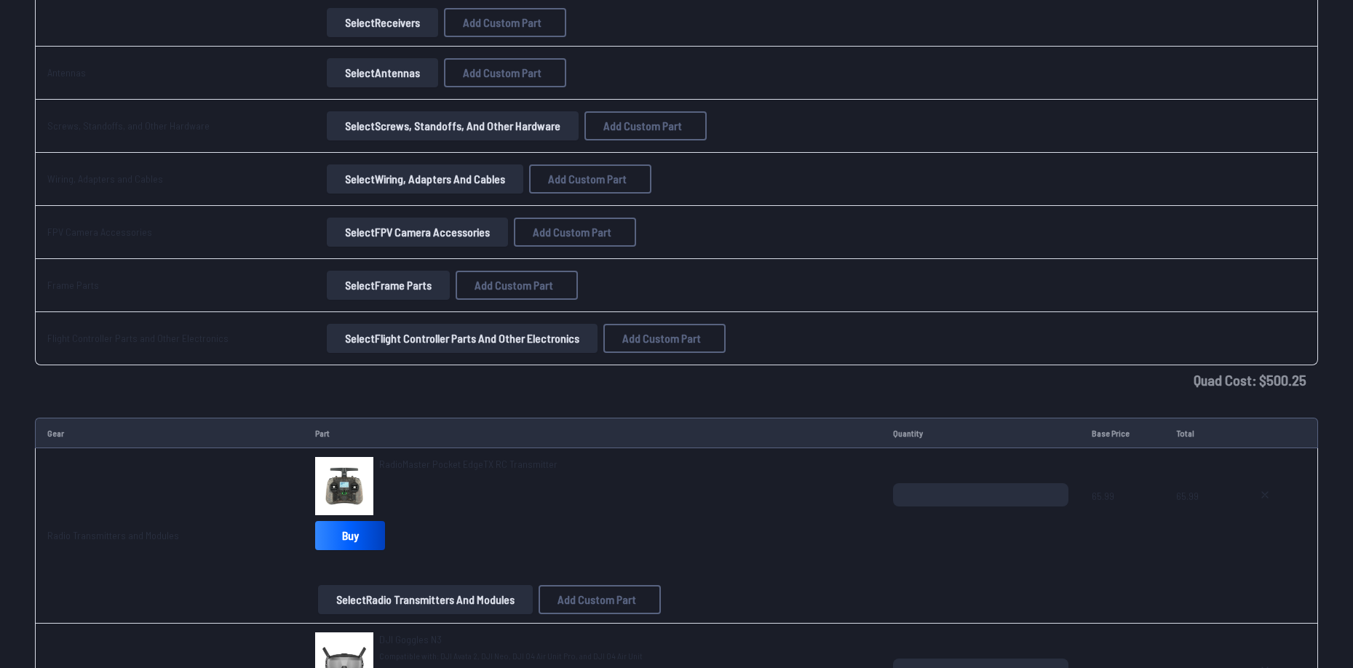
scroll to position [1529, 0]
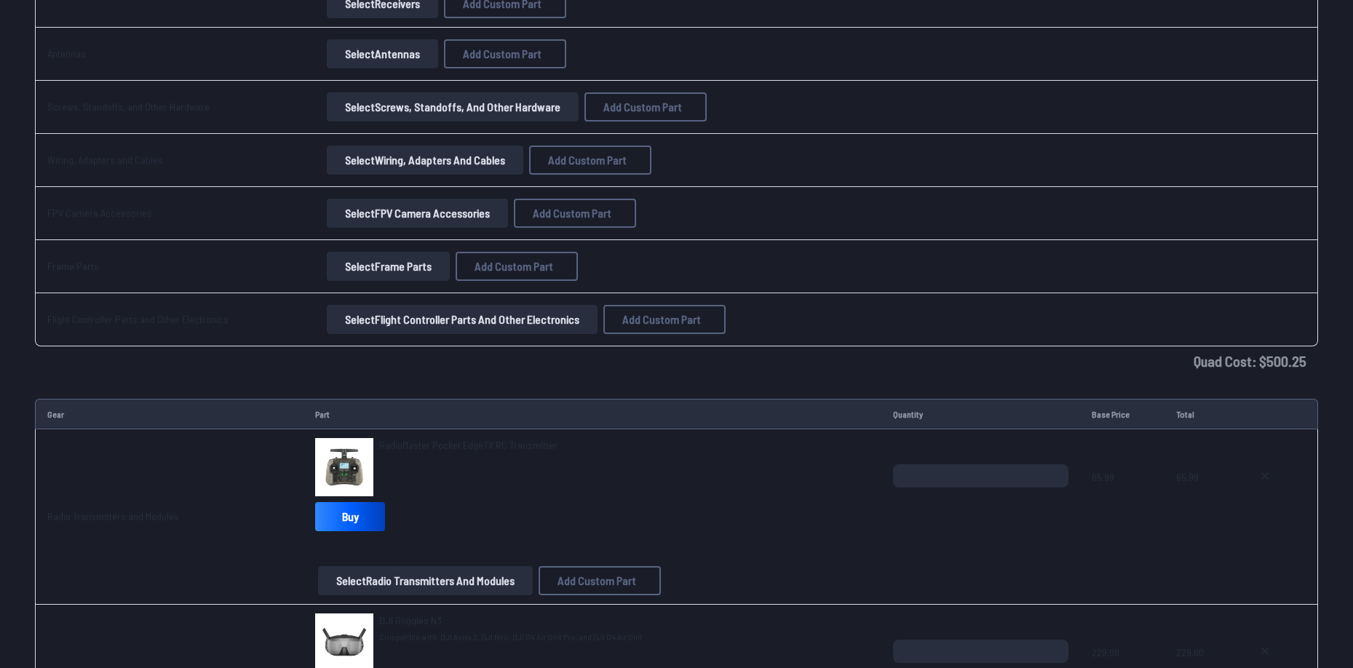
click at [497, 322] on button "Select Flight Controller Parts and Other Electronics" at bounding box center [462, 319] width 271 height 29
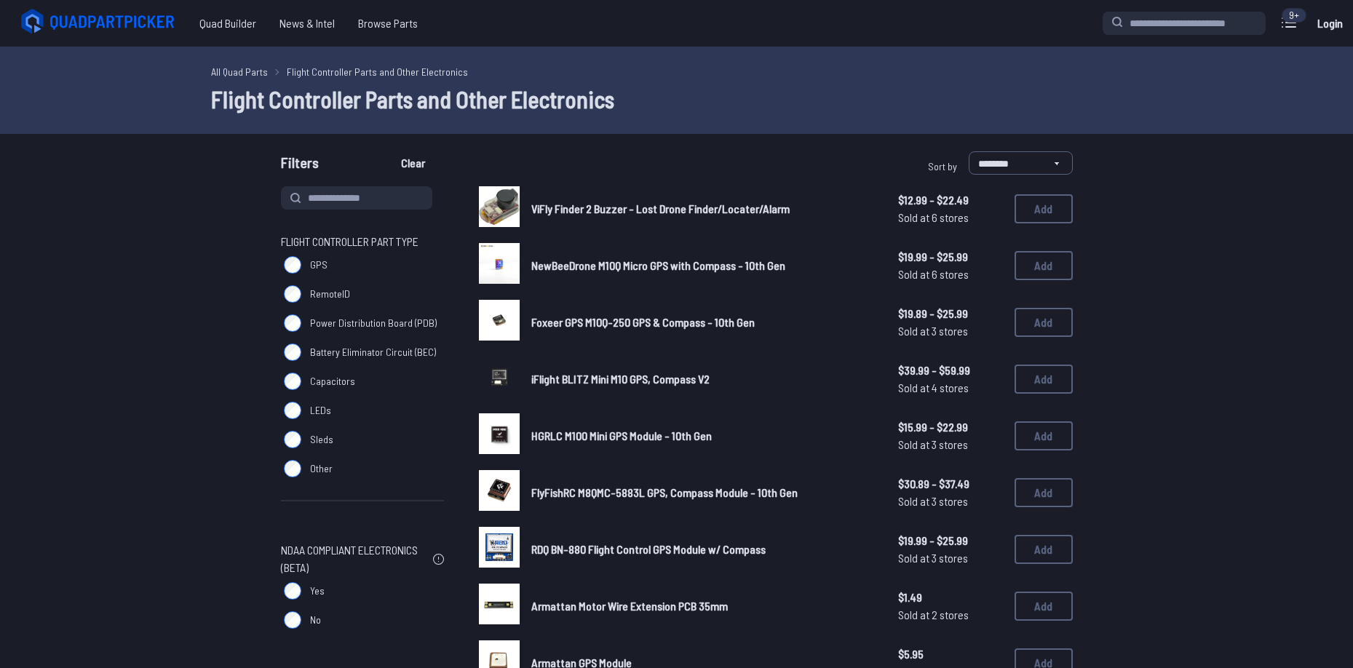
click at [302, 265] on label "GPS" at bounding box center [362, 264] width 163 height 29
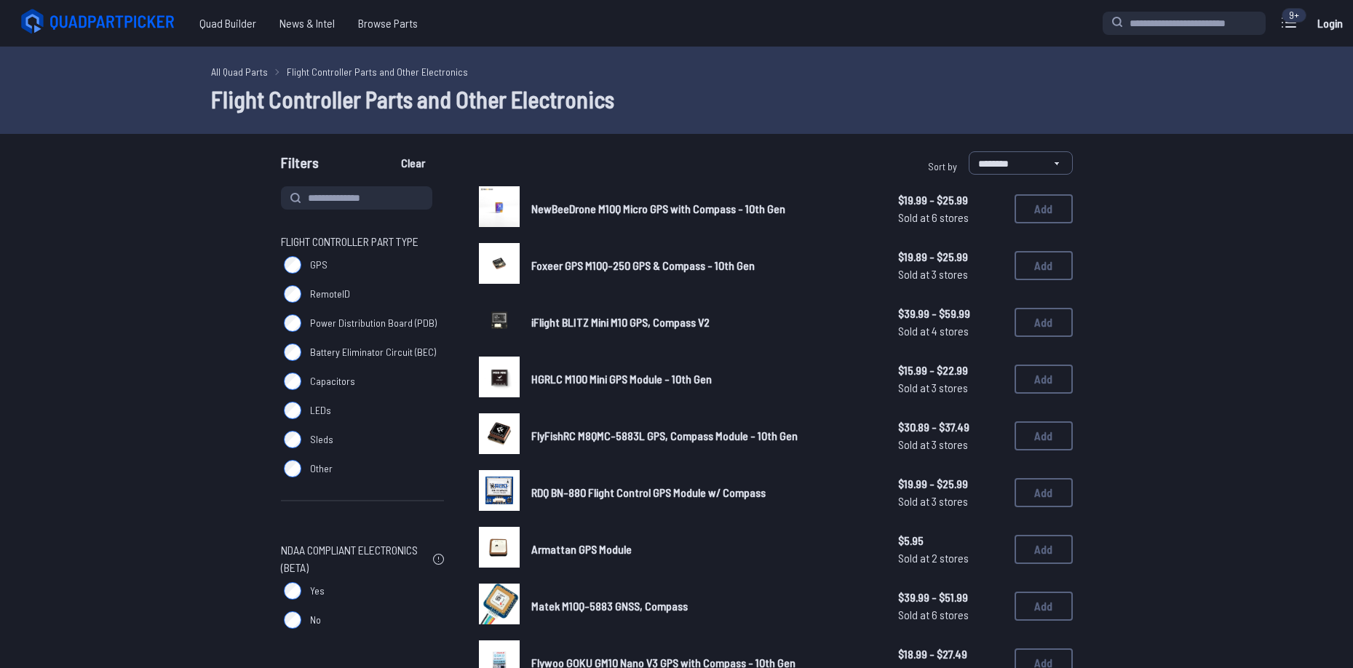
click at [302, 265] on label "GPS" at bounding box center [362, 264] width 163 height 29
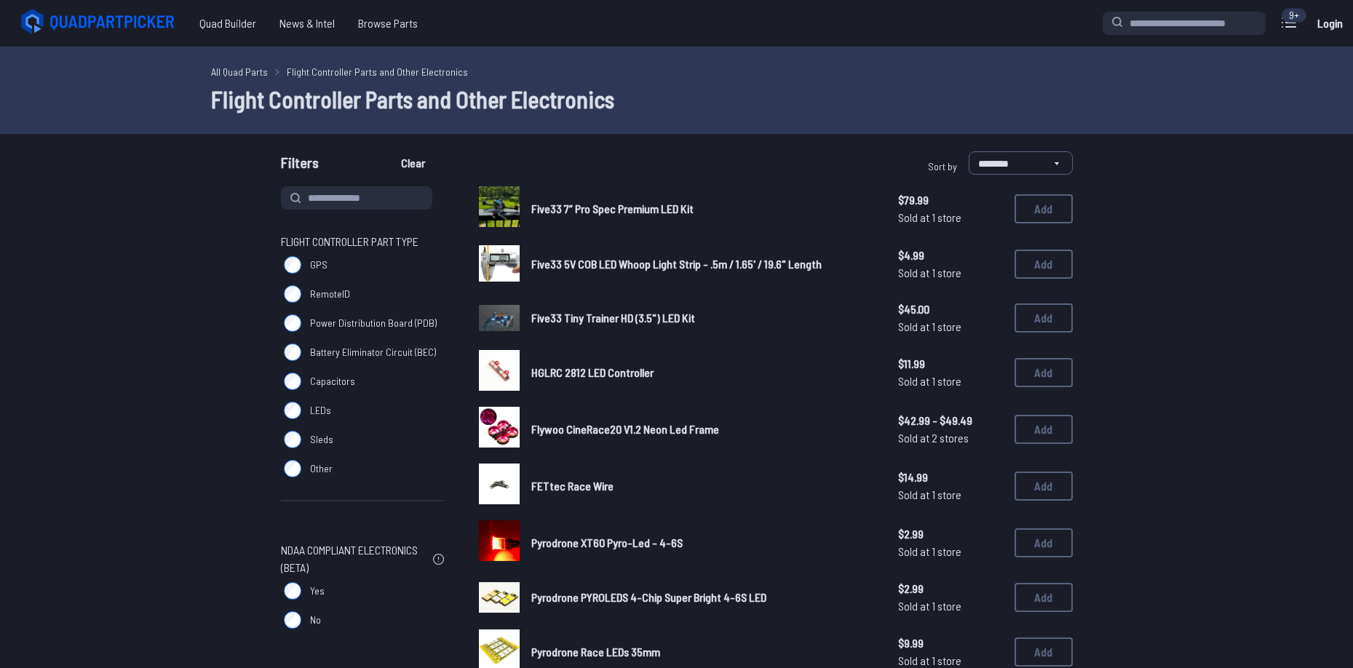
click at [326, 453] on label "Sleds" at bounding box center [362, 439] width 163 height 29
click at [348, 362] on label "Battery Eliminator Circuit (BEC)" at bounding box center [362, 352] width 163 height 29
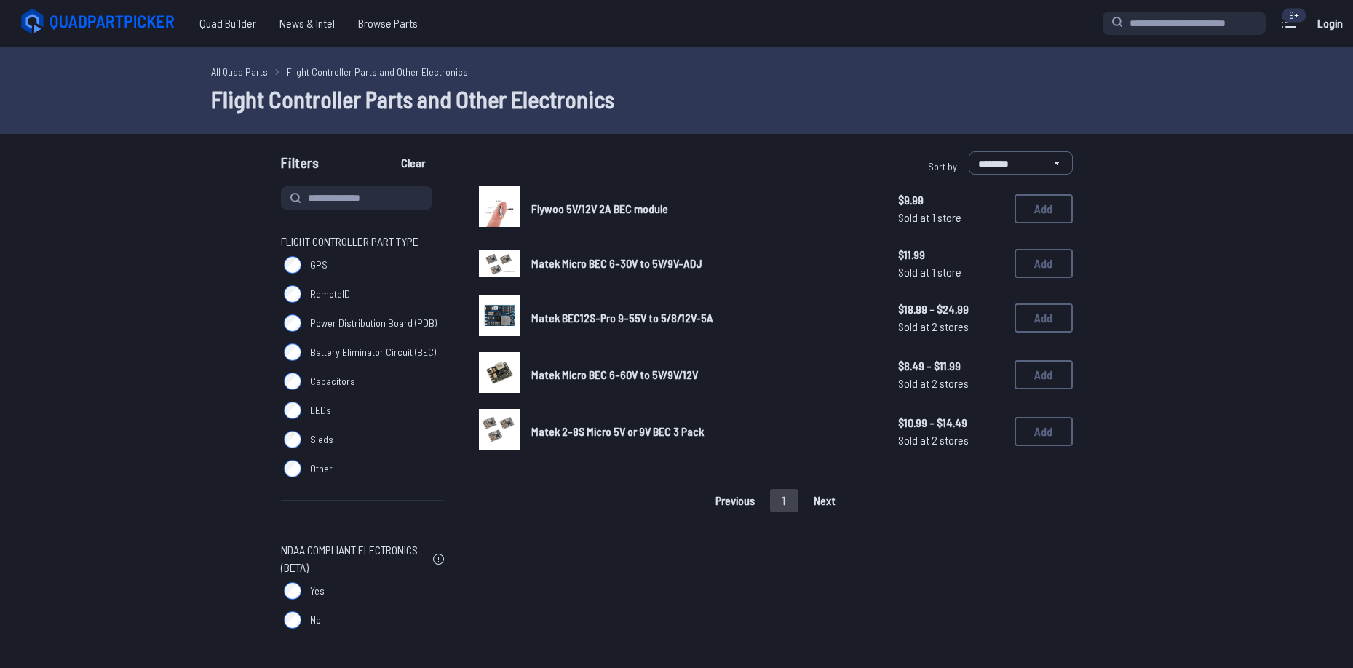
click at [362, 319] on span "Power Distribution Board (PDB)" at bounding box center [373, 323] width 127 height 15
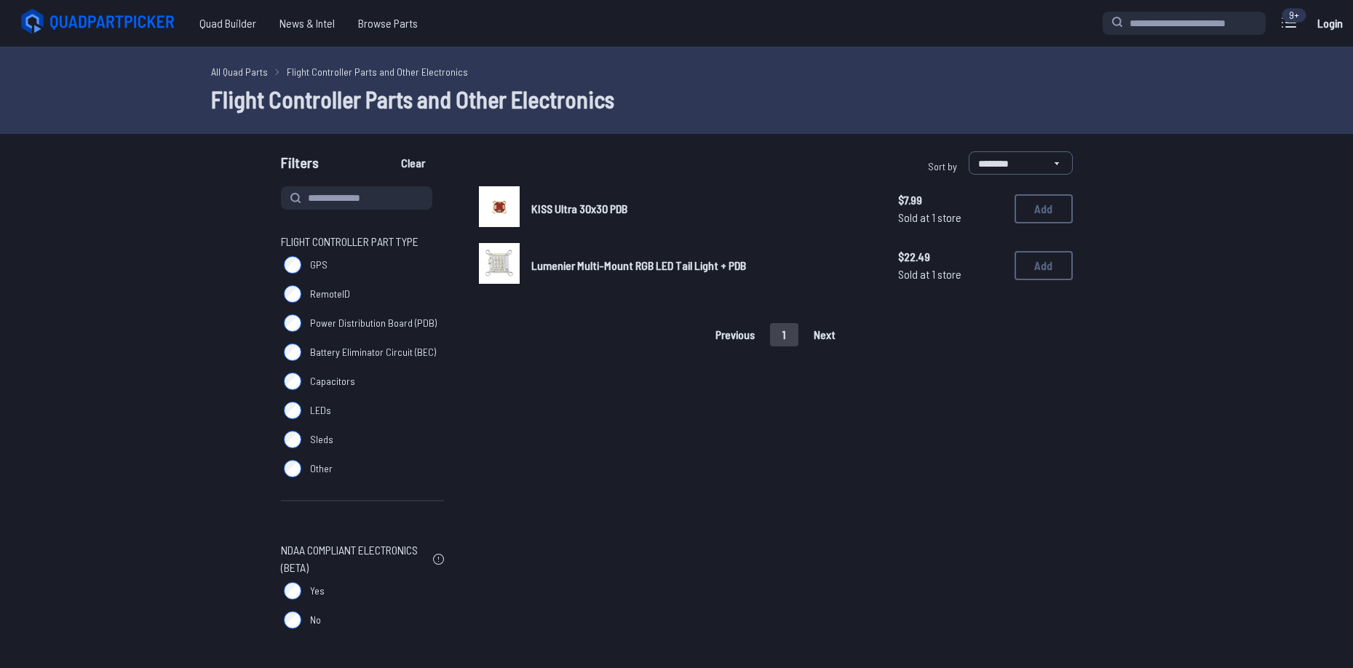
click at [329, 295] on span "RemoteID" at bounding box center [330, 294] width 40 height 15
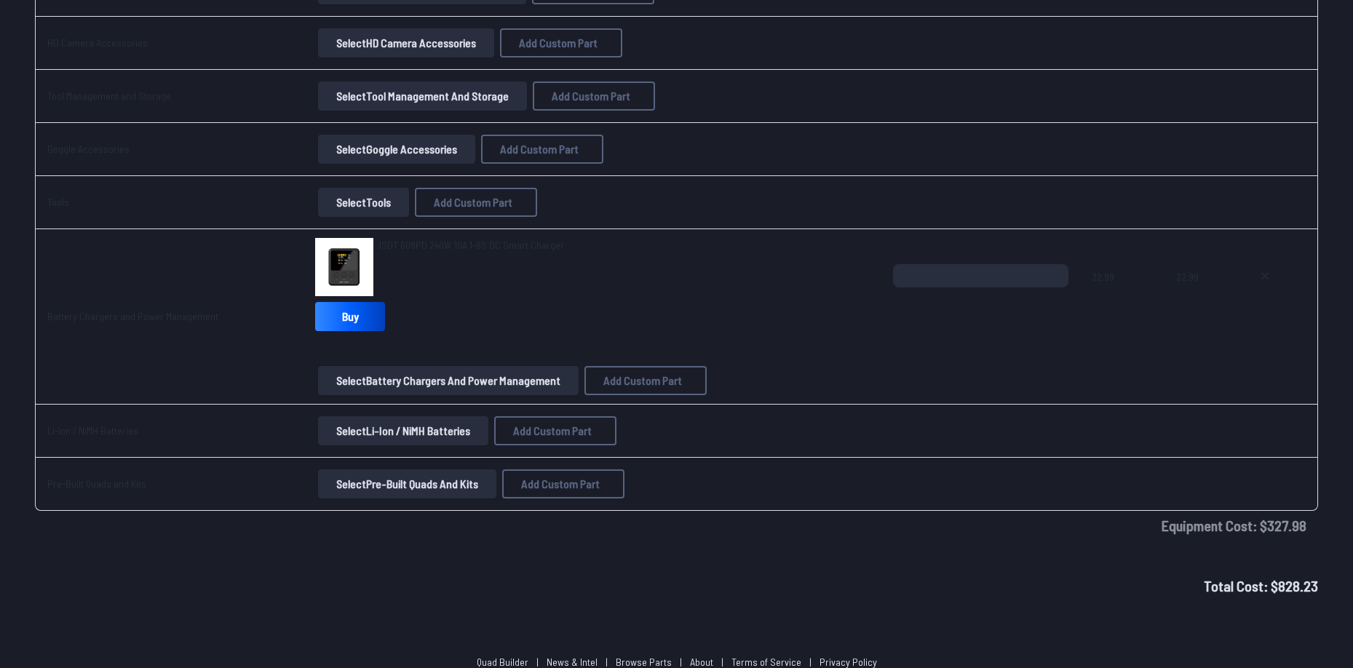
scroll to position [2432, 0]
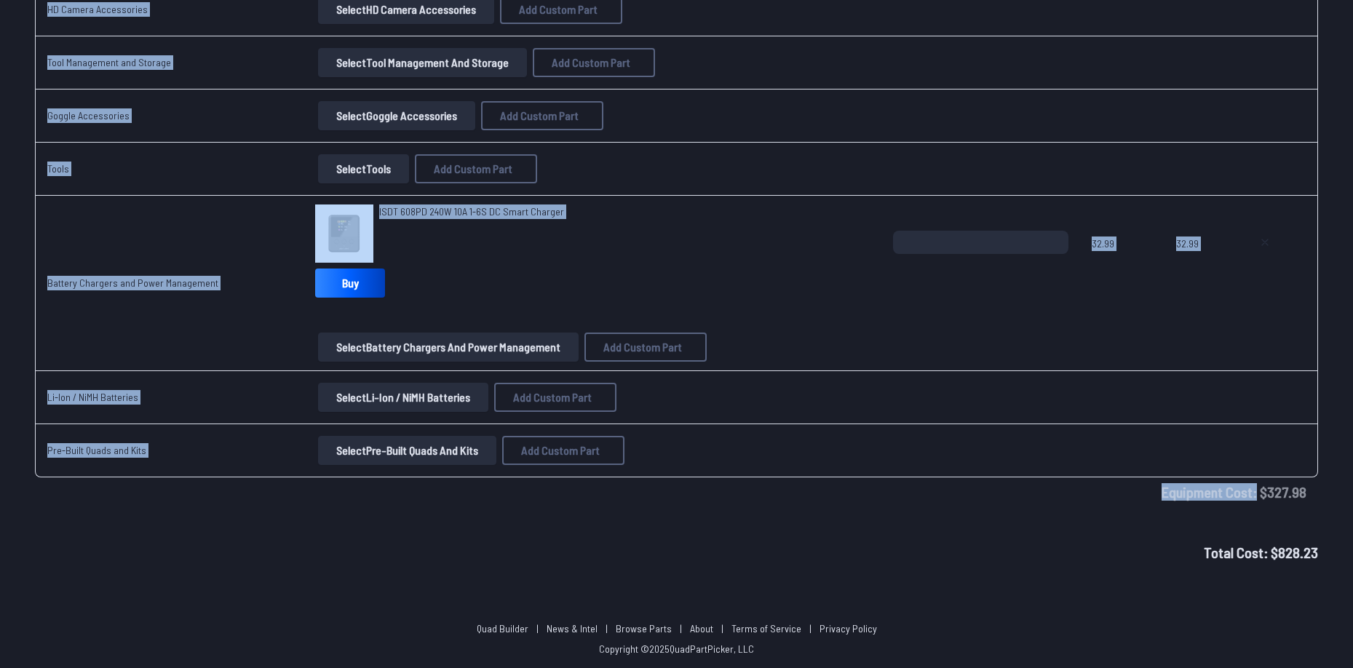
drag, startPoint x: 1261, startPoint y: 498, endPoint x: 1363, endPoint y: 513, distance: 102.3
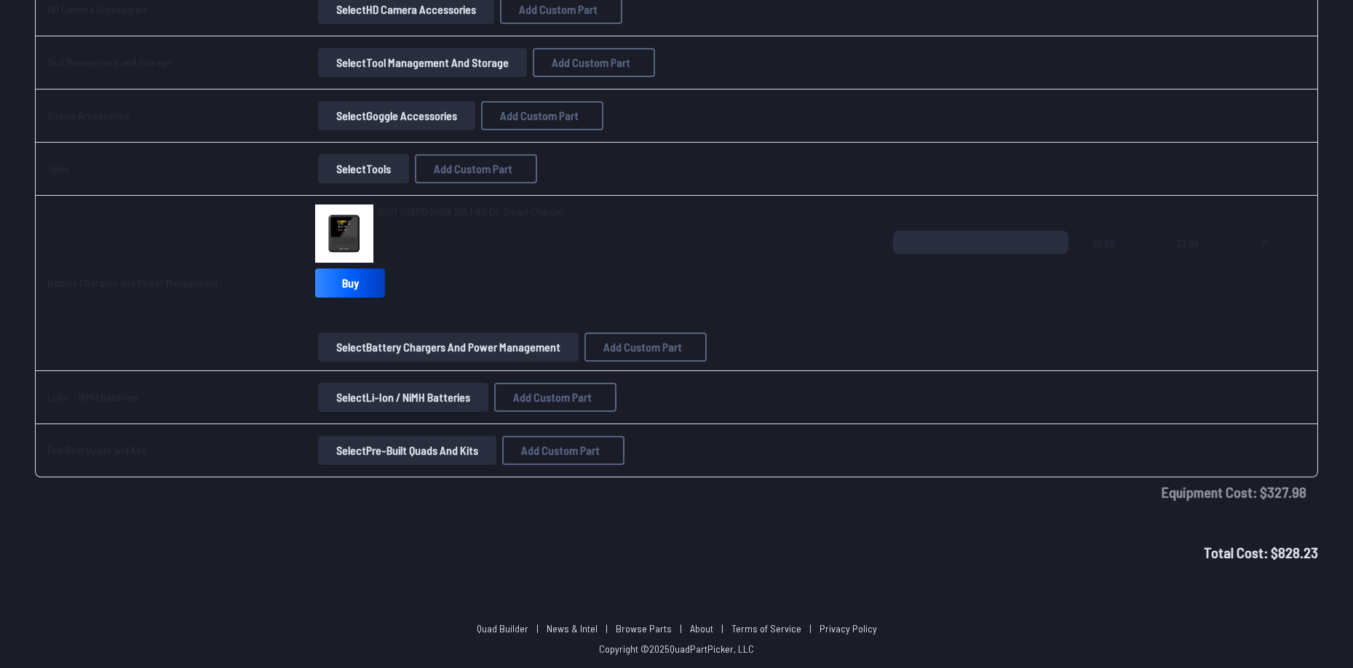
click at [1002, 557] on div "Total Cost: $ 828.23" at bounding box center [676, 553] width 1353 height 22
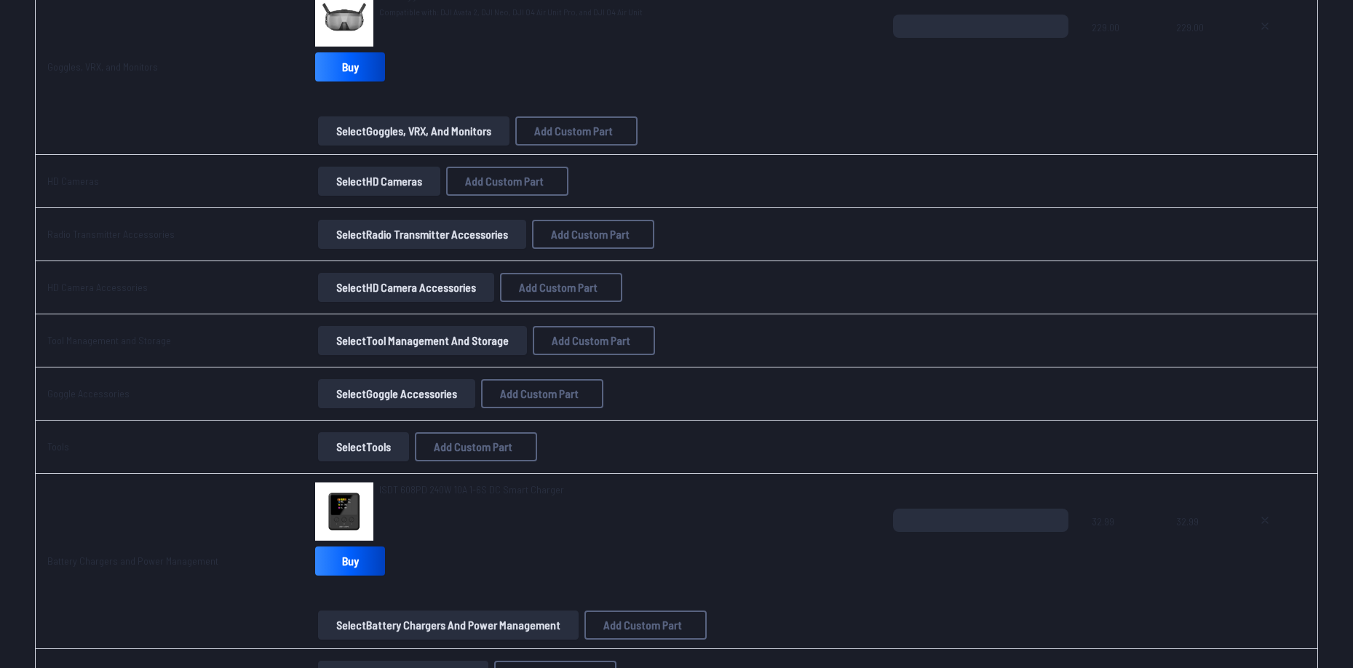
scroll to position [2141, 0]
